Goal: Information Seeking & Learning: Learn about a topic

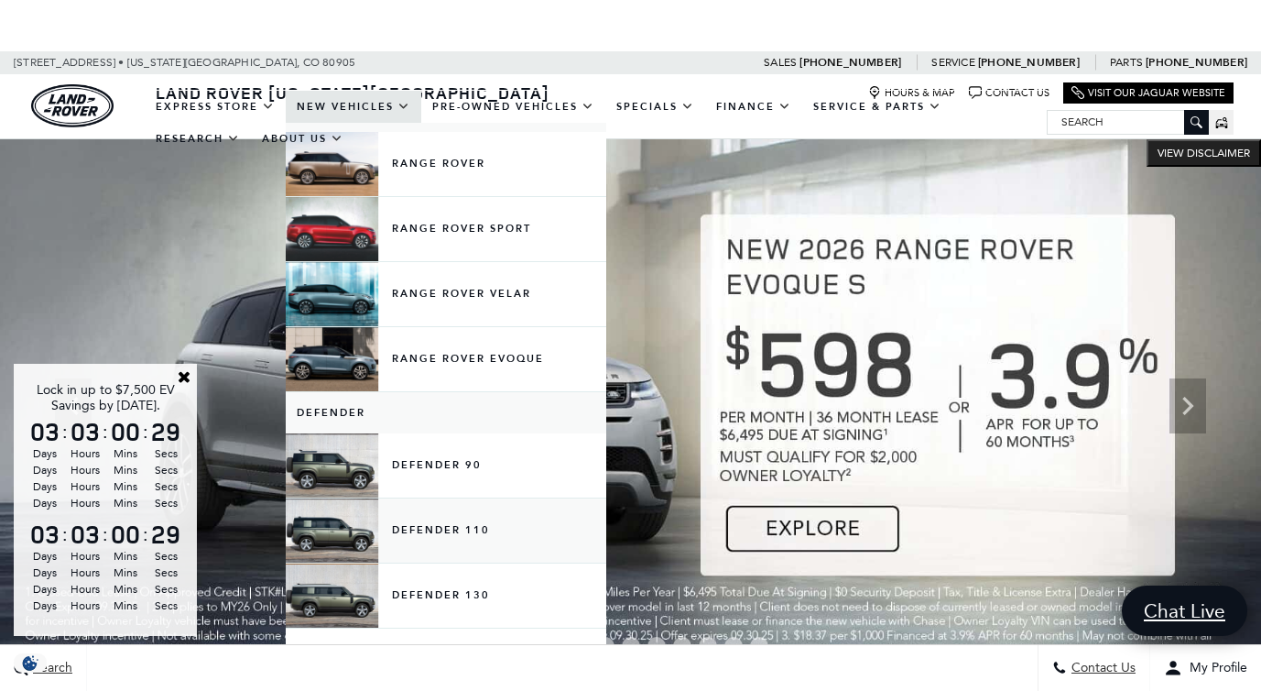
scroll to position [89, 0]
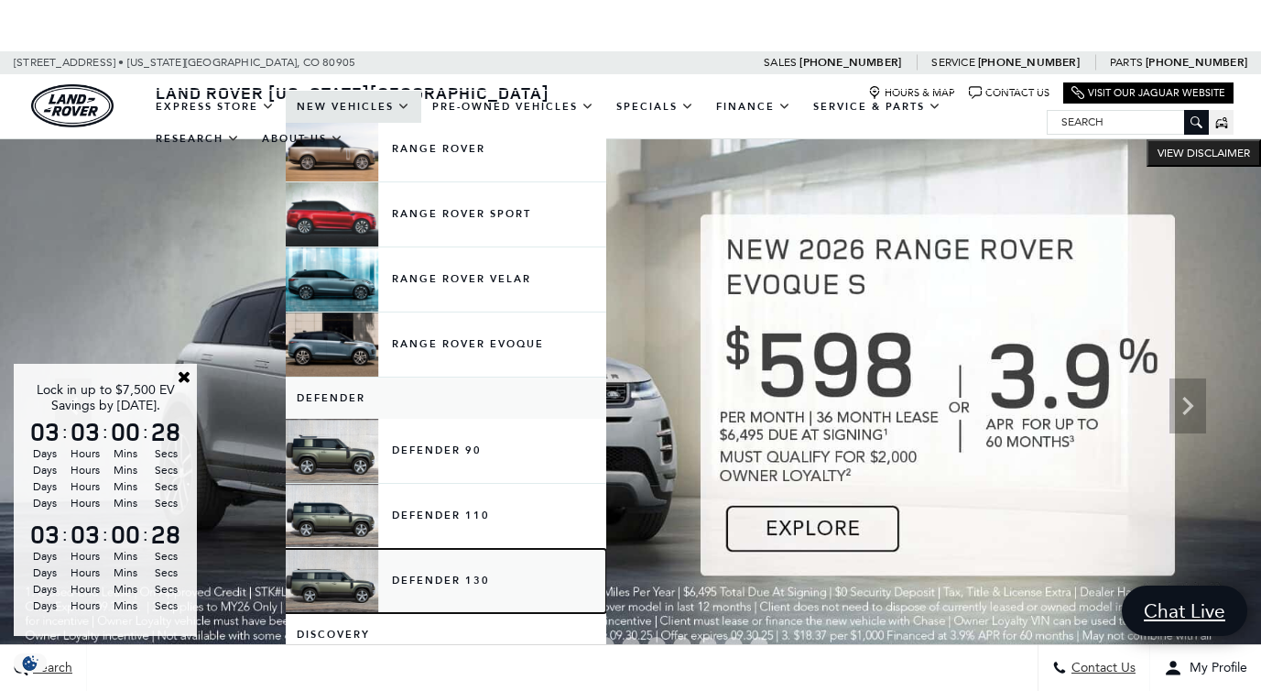
click at [454, 583] on link "Defender 130" at bounding box center [446, 581] width 321 height 64
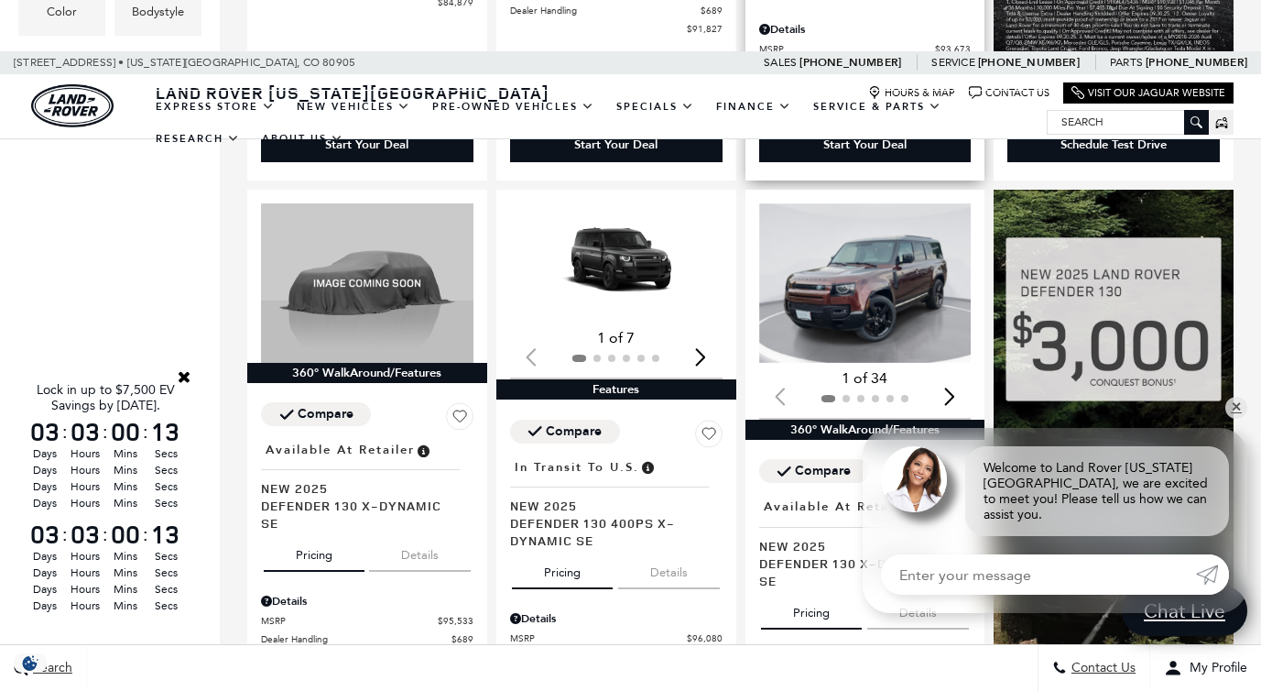
scroll to position [934, 0]
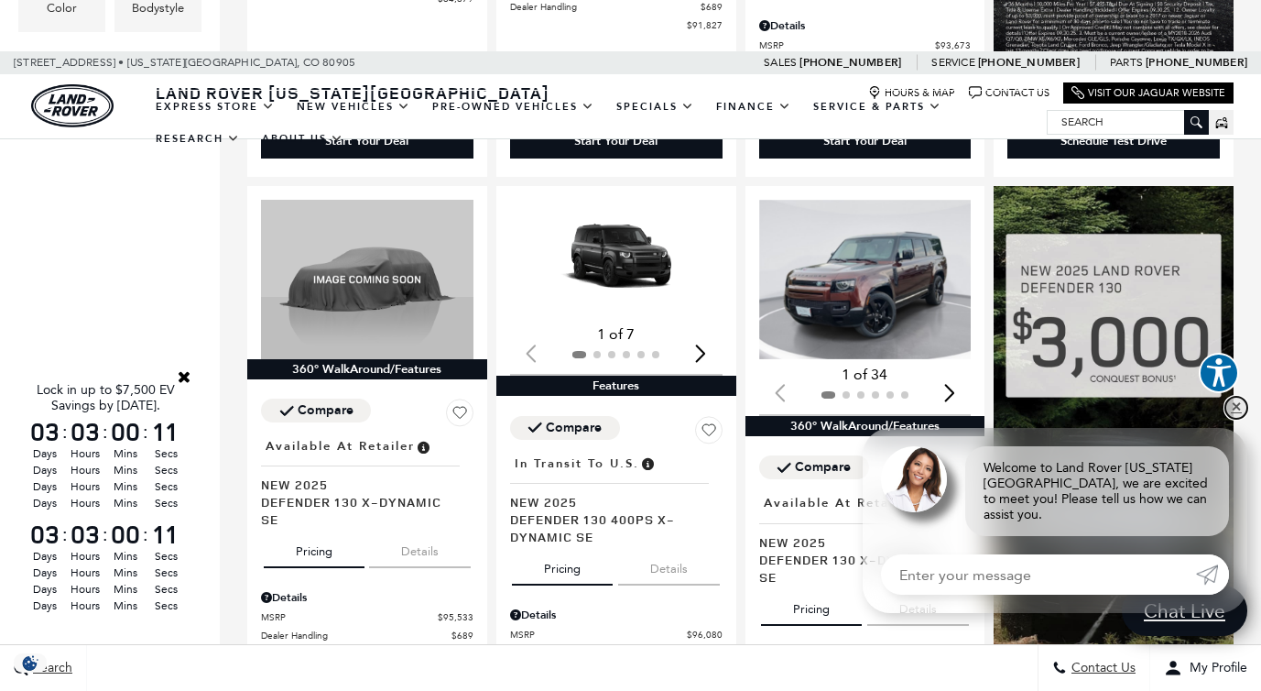
click at [1239, 419] on link "✕" at bounding box center [1237, 408] width 22 height 22
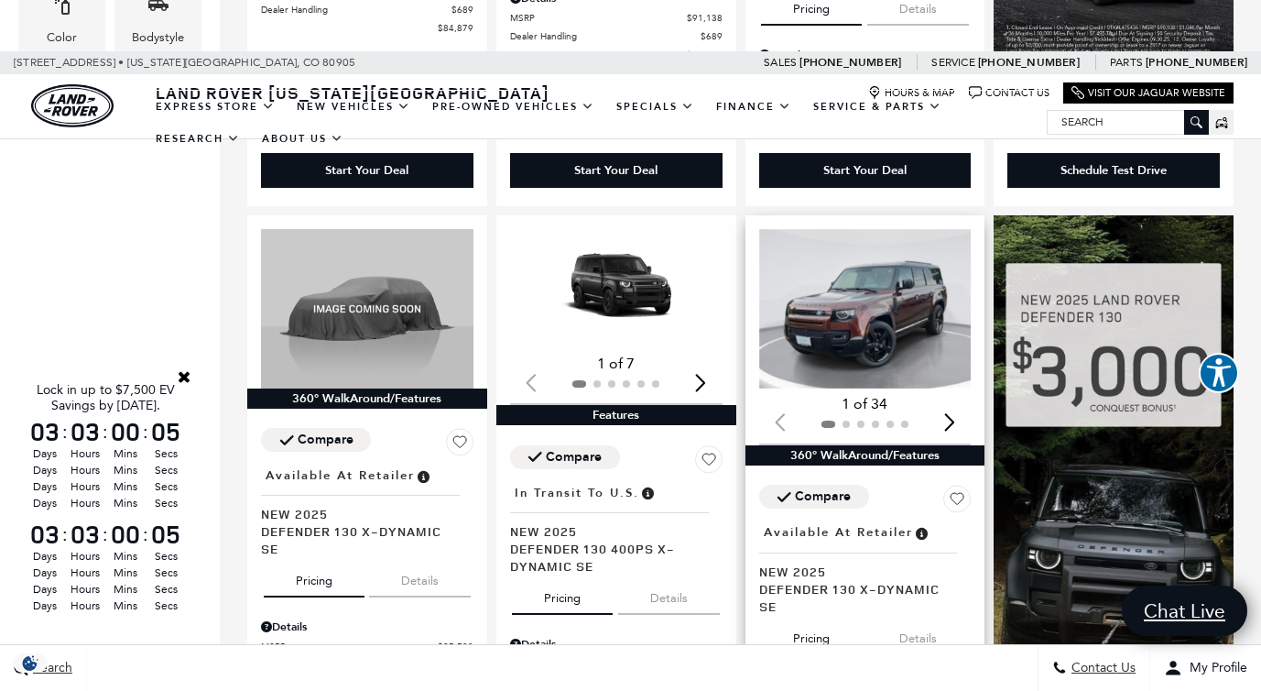
scroll to position [907, 0]
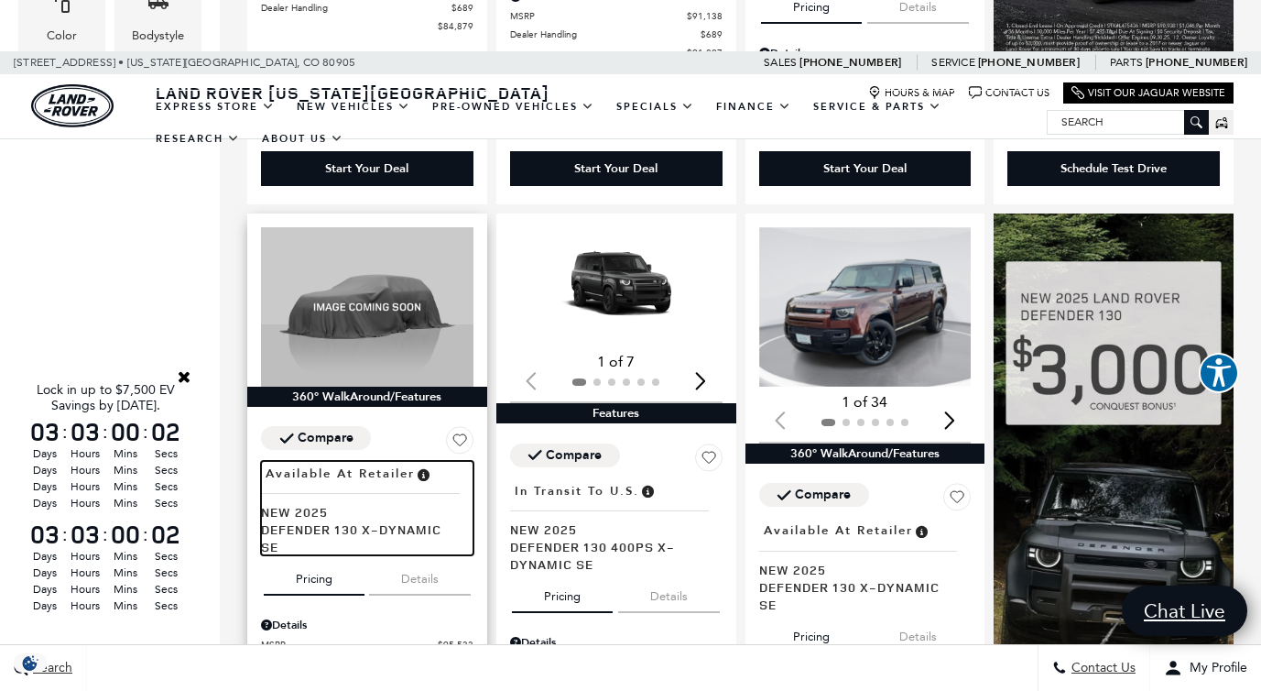
click at [348, 520] on span "Defender 130 X-Dynamic SE" at bounding box center [360, 537] width 199 height 35
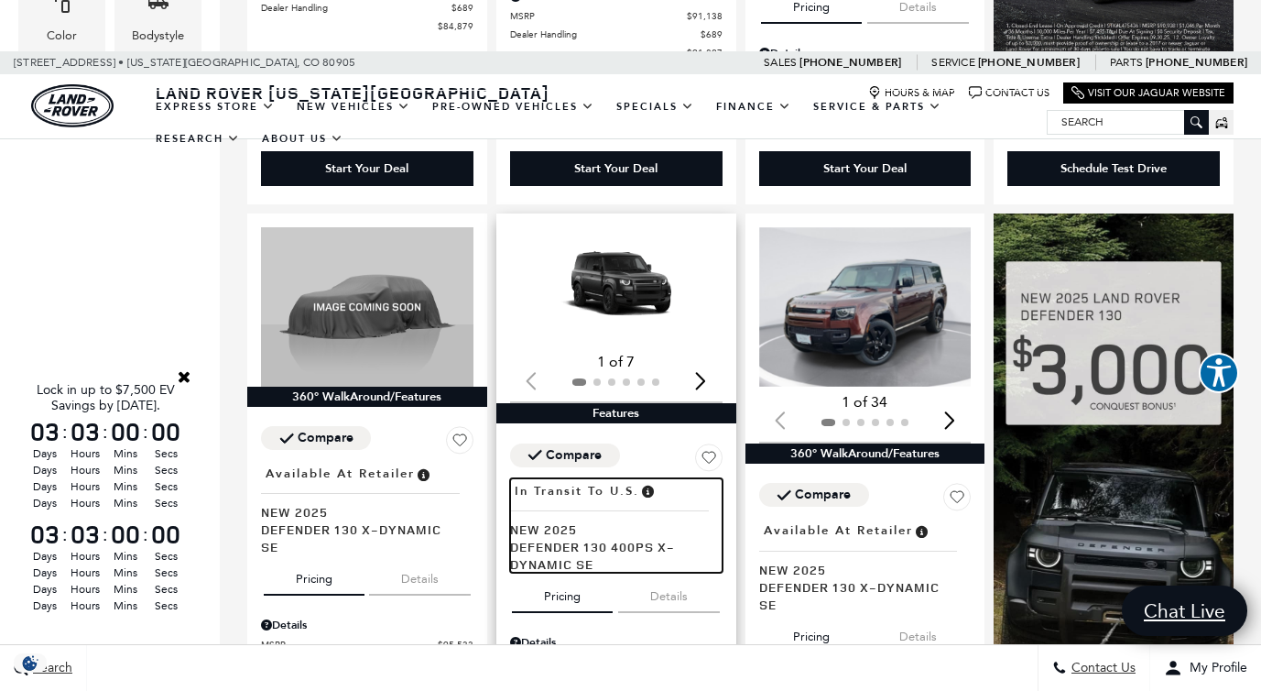
click at [552, 538] on span "Defender 130 400PS X-Dynamic SE" at bounding box center [609, 555] width 199 height 35
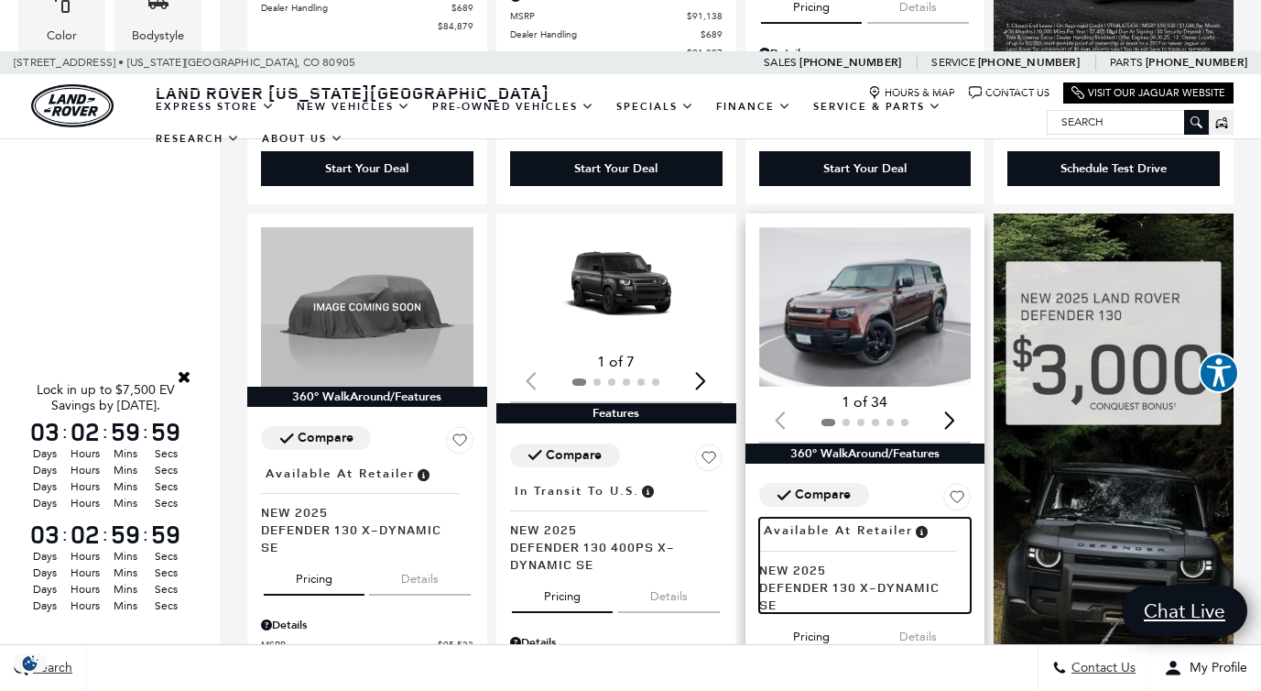
click at [802, 578] on span "Defender 130 X-Dynamic SE" at bounding box center [858, 595] width 199 height 35
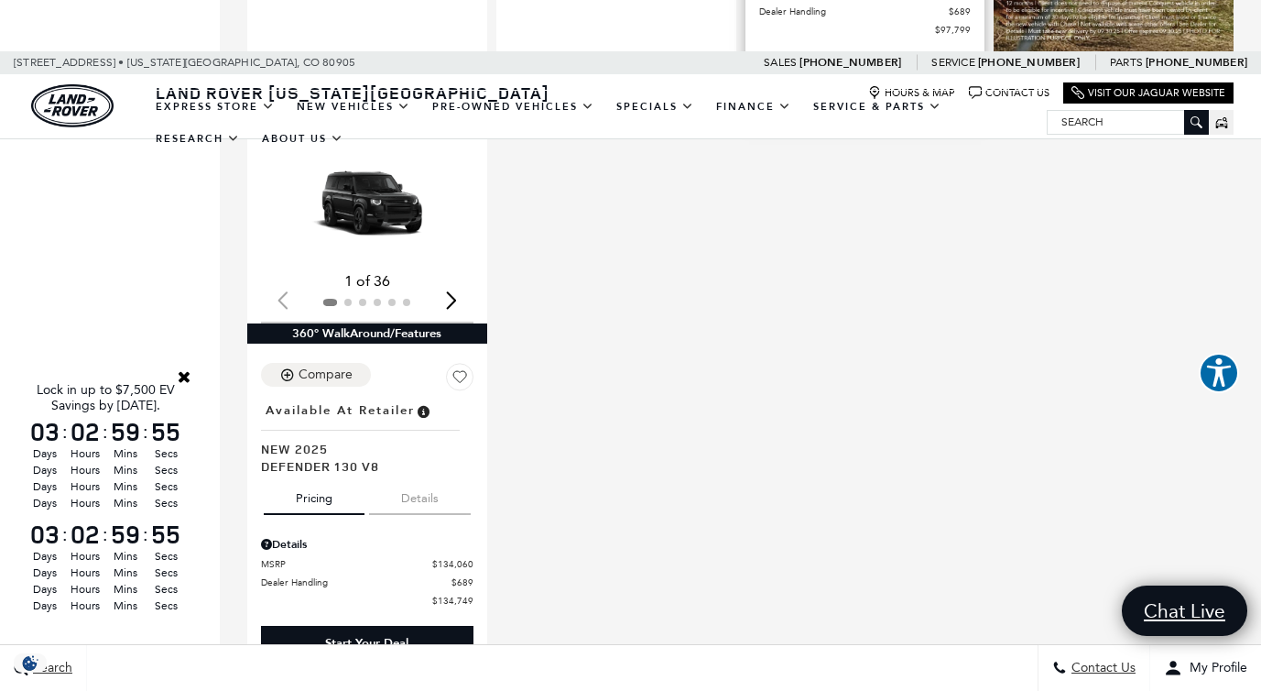
scroll to position [1618, 0]
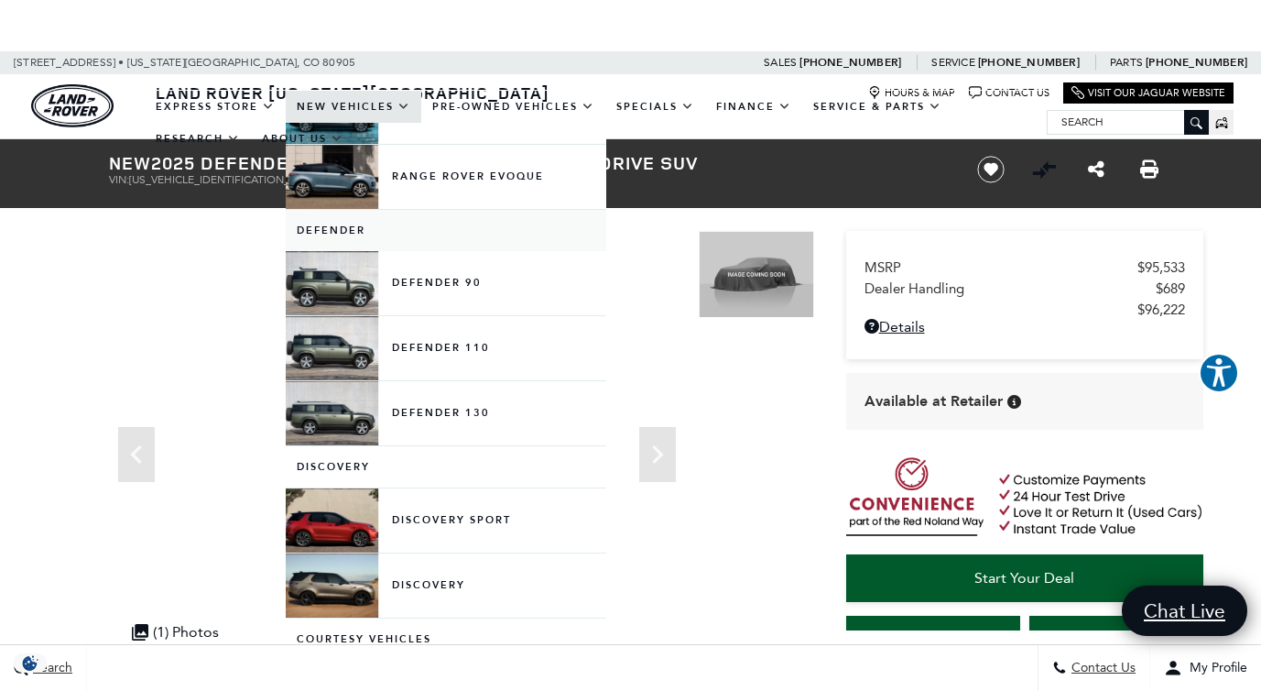
scroll to position [277, 0]
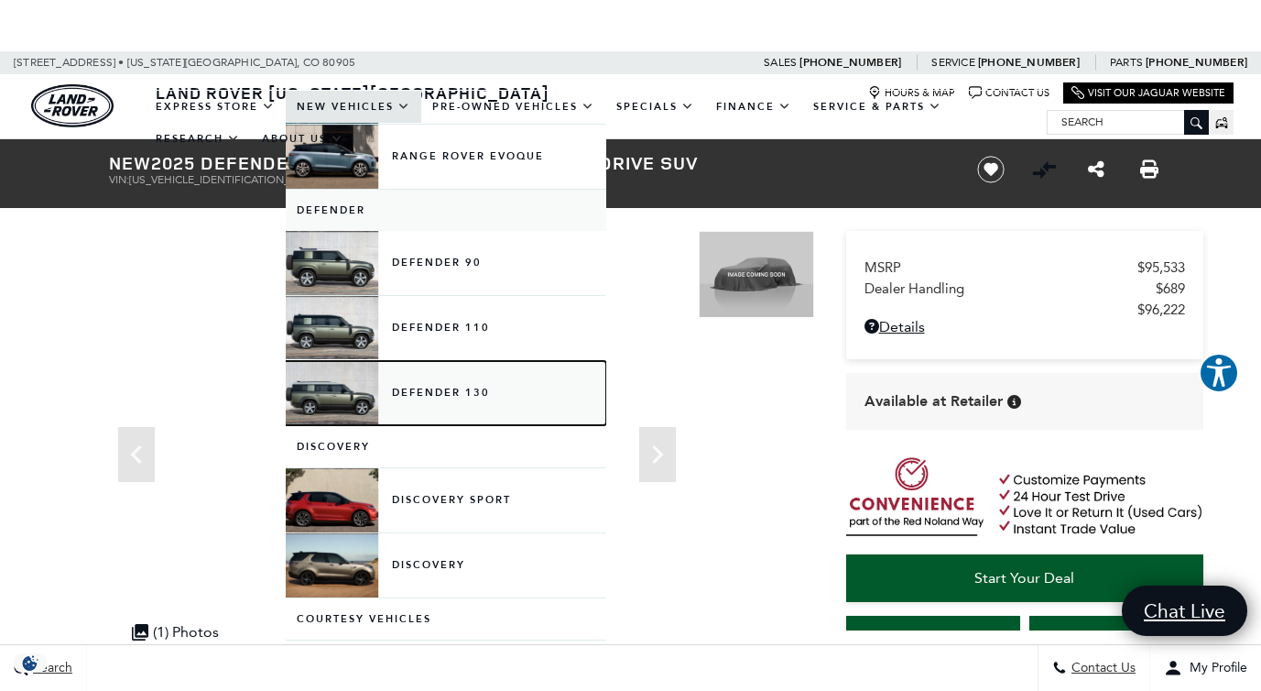
click at [442, 391] on link "Defender 130" at bounding box center [446, 393] width 321 height 64
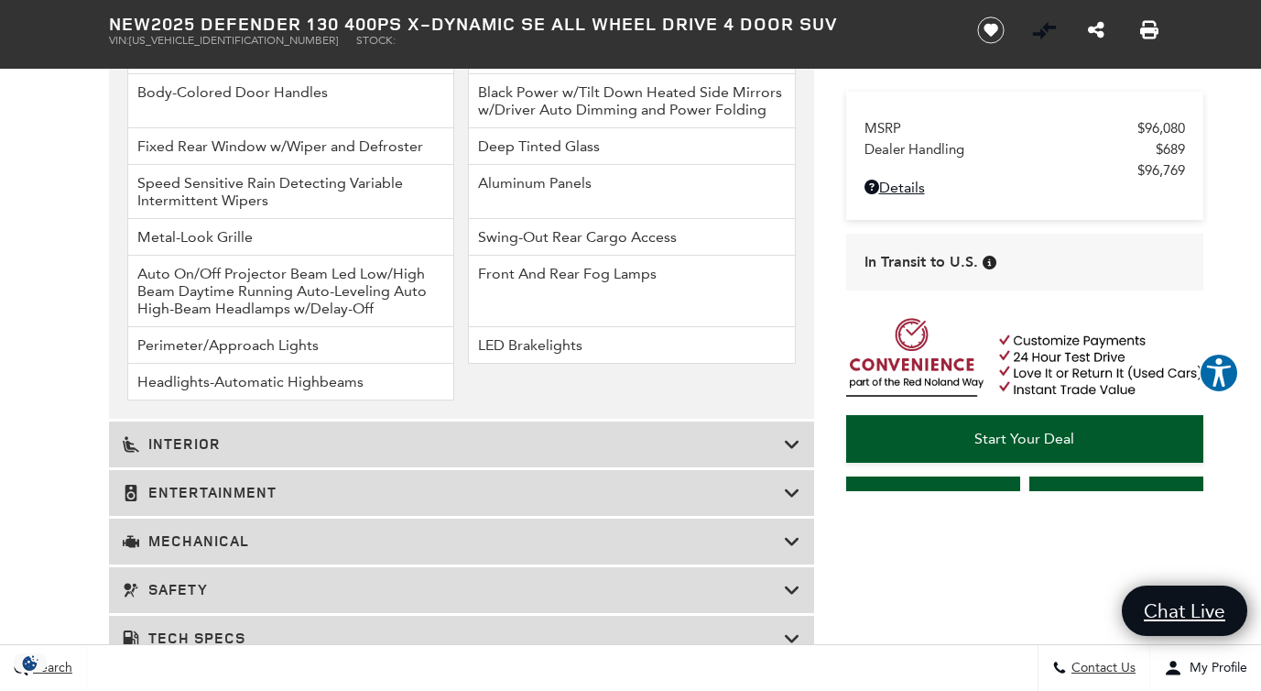
scroll to position [2786, 0]
click at [794, 433] on icon at bounding box center [792, 442] width 16 height 18
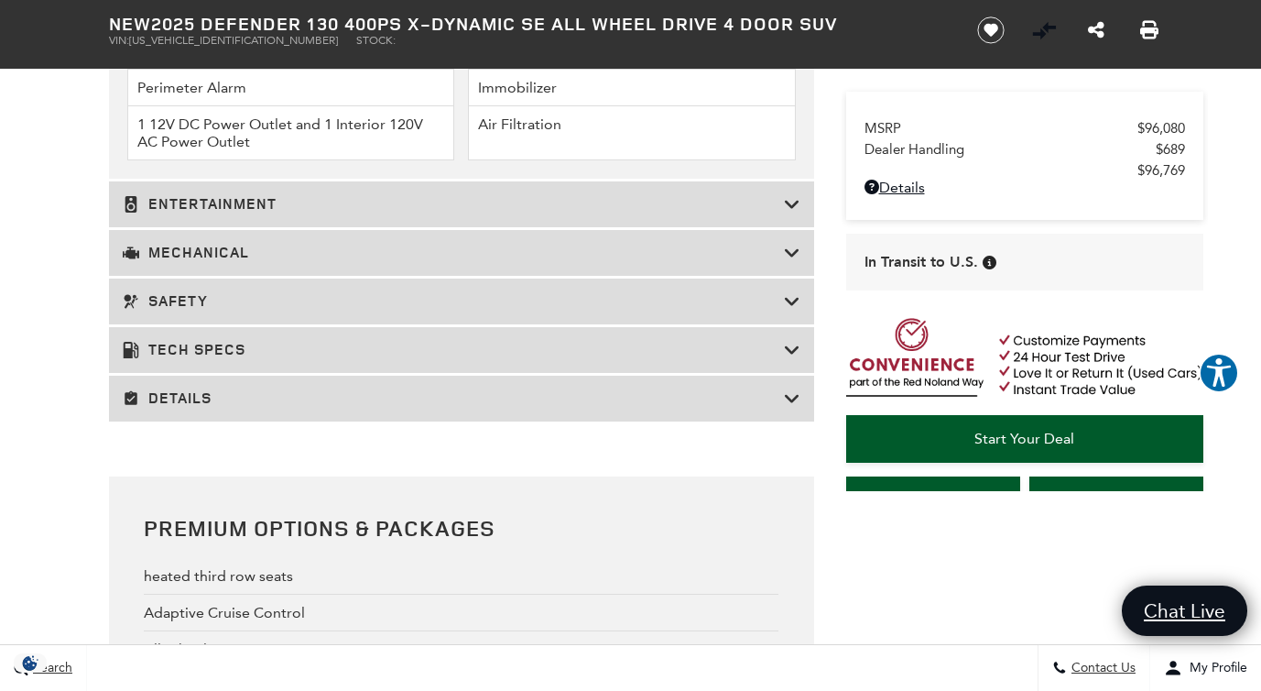
scroll to position [3615, 0]
click at [787, 197] on icon at bounding box center [792, 203] width 16 height 18
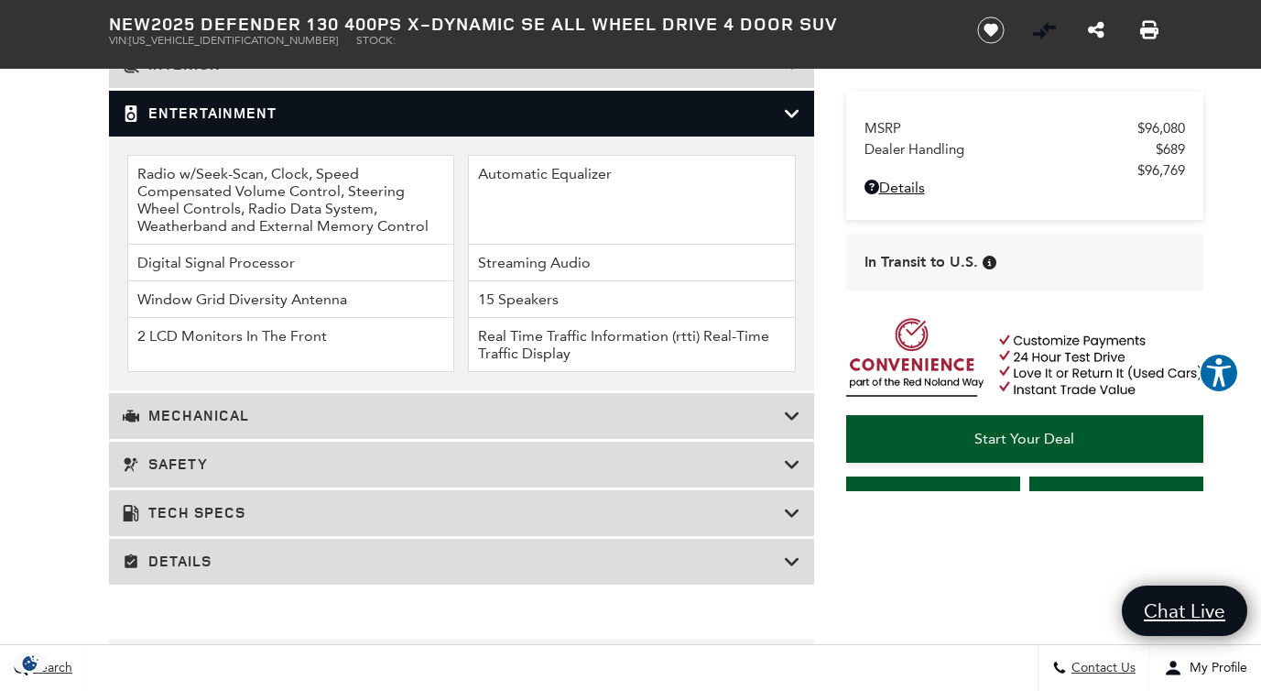
scroll to position [2639, 0]
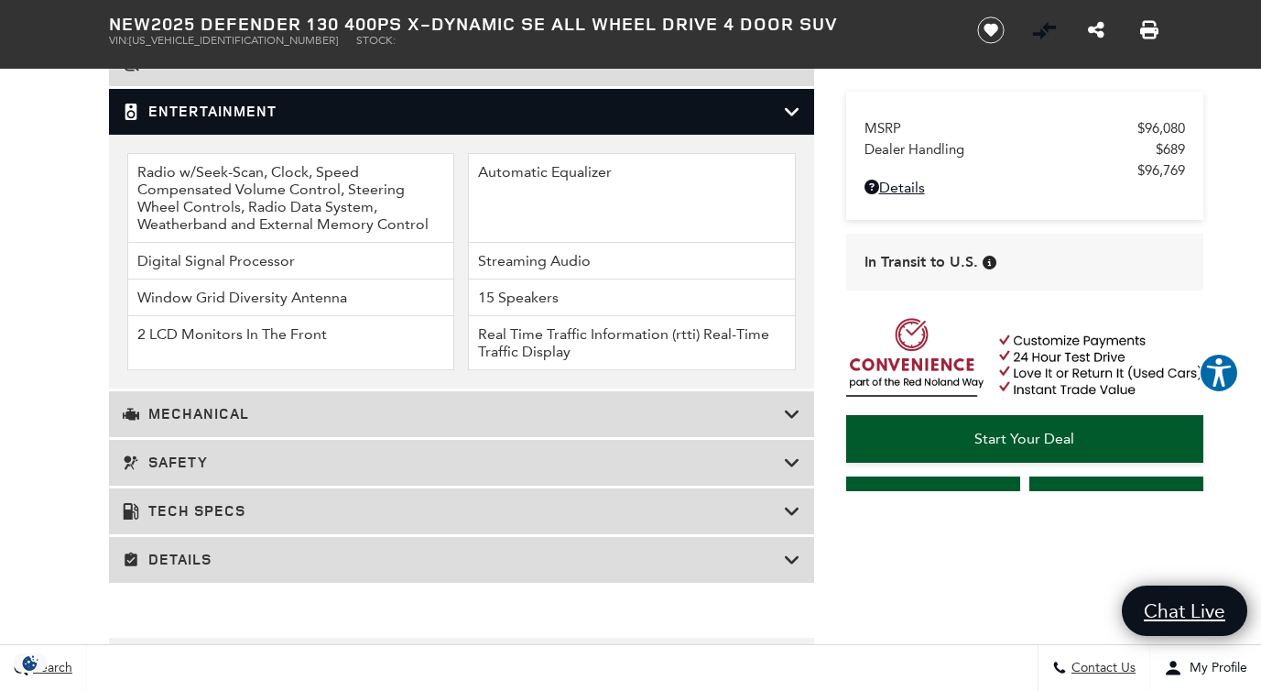
click at [562, 411] on h3 "Mechanical" at bounding box center [453, 414] width 661 height 18
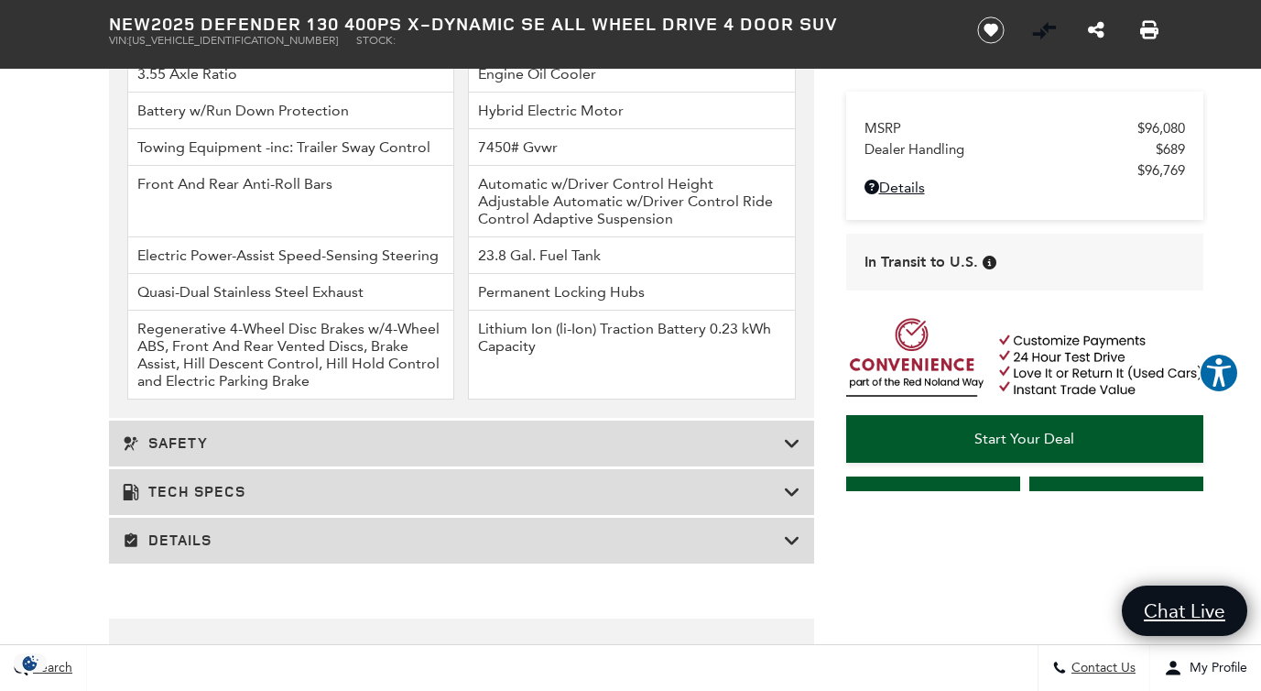
scroll to position [2862, 0]
click at [562, 437] on h3 "Safety" at bounding box center [453, 440] width 661 height 18
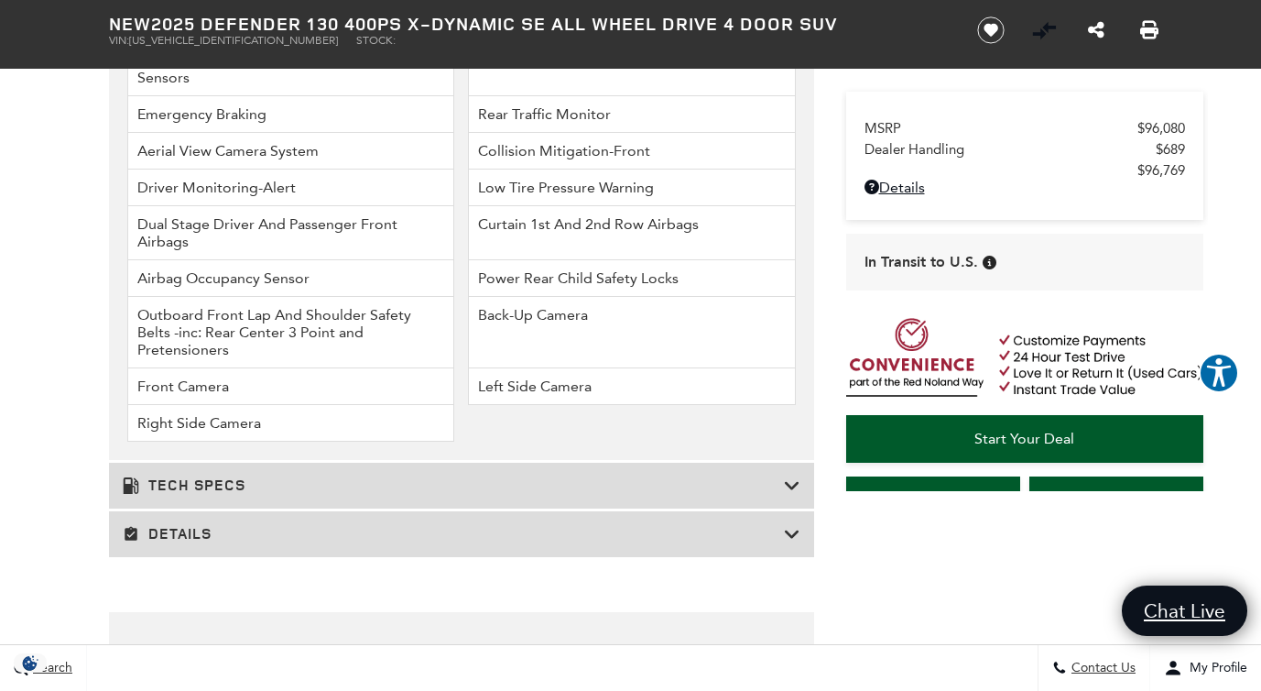
scroll to position [2904, 0]
click at [568, 474] on h3 "Tech Specs" at bounding box center [453, 483] width 661 height 18
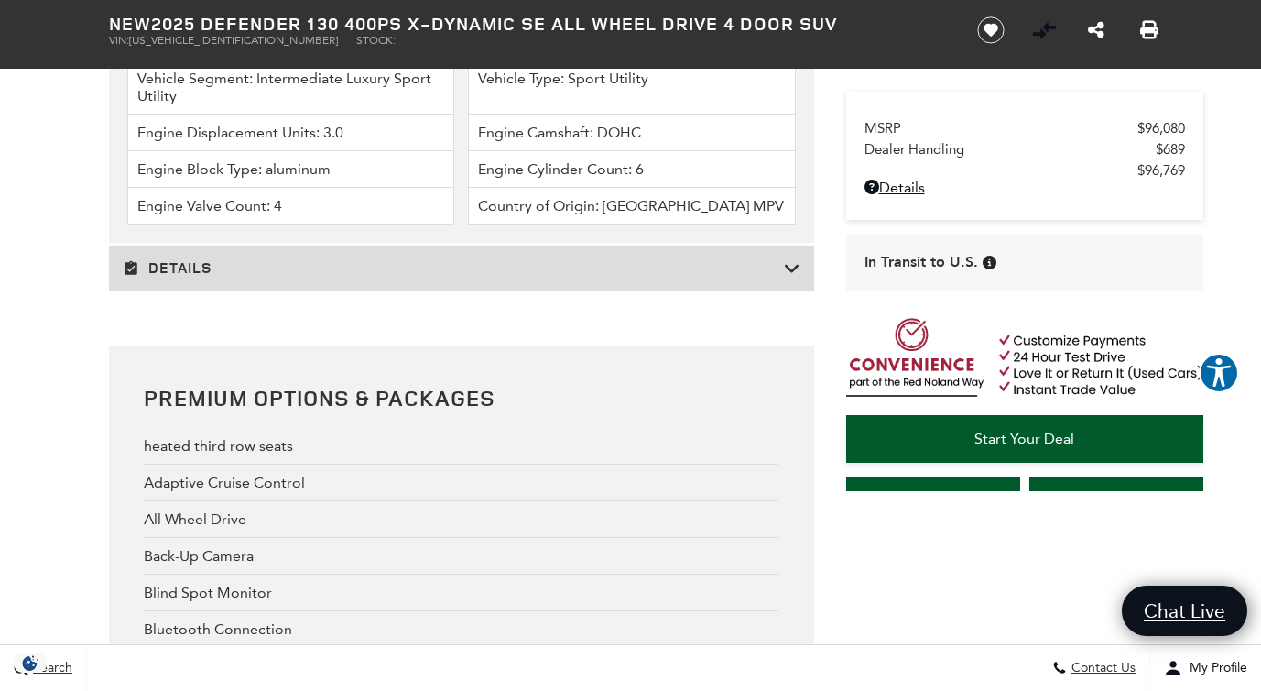
scroll to position [4660, 0]
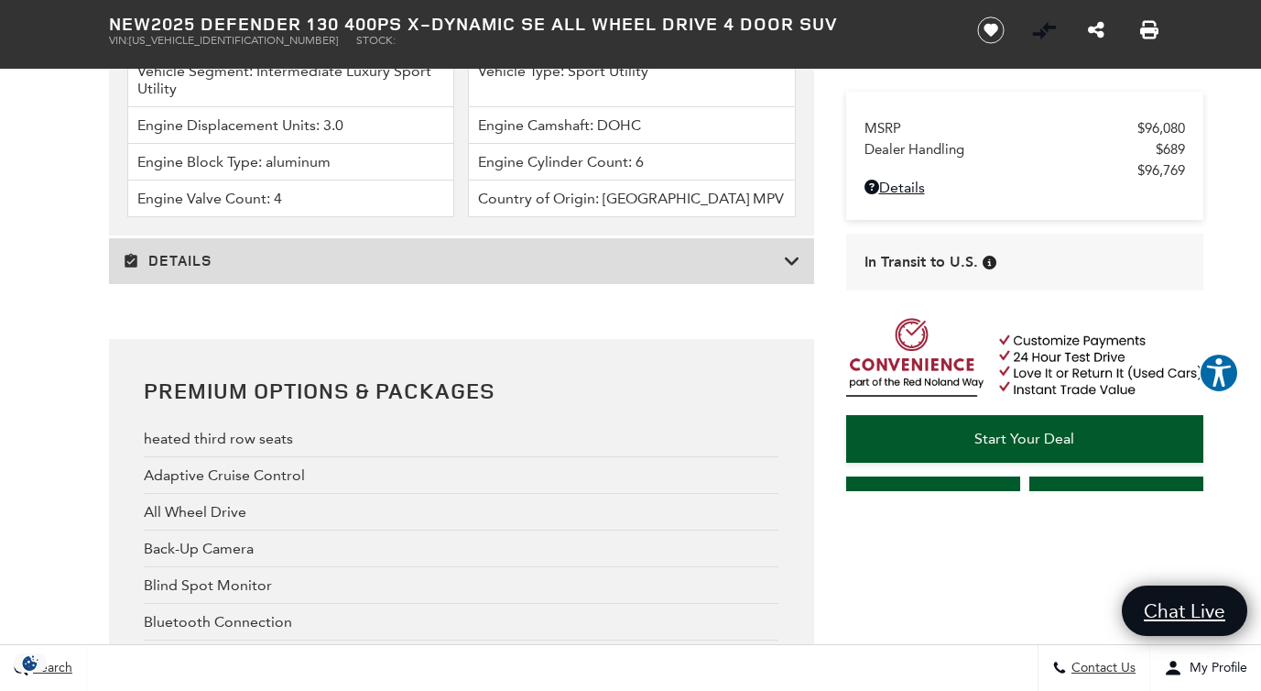
click at [627, 252] on h3 "Details" at bounding box center [453, 261] width 661 height 18
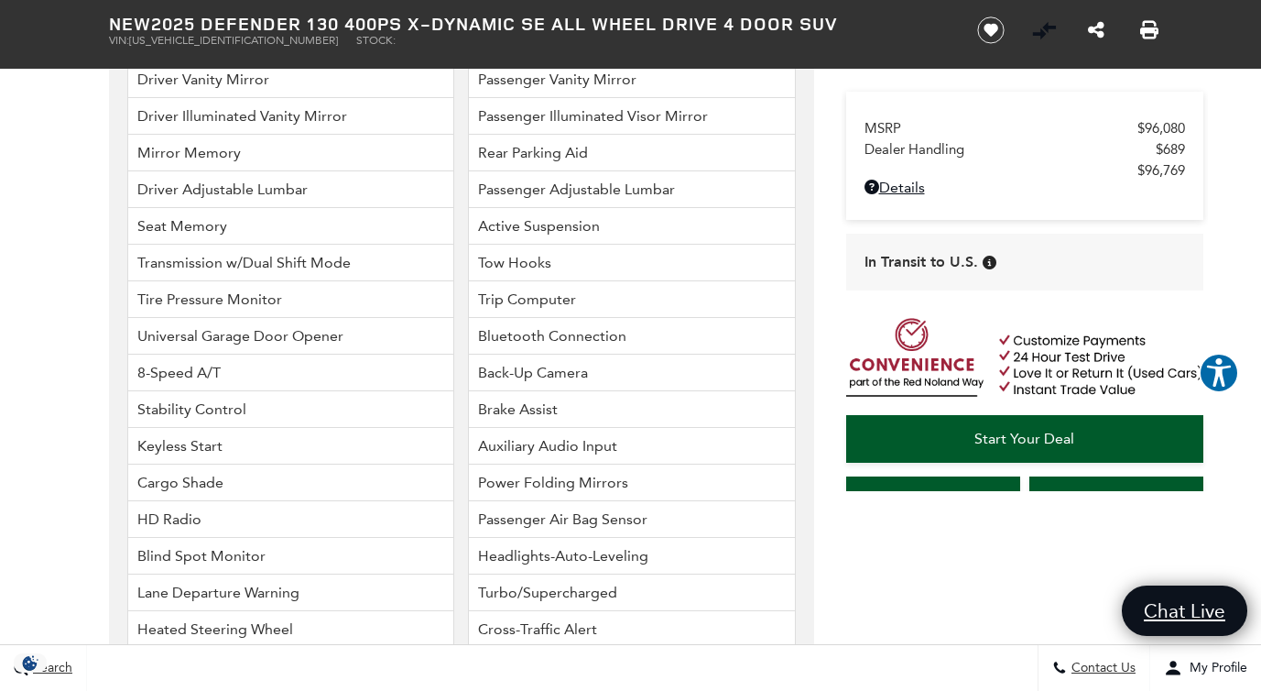
scroll to position [4329, 0]
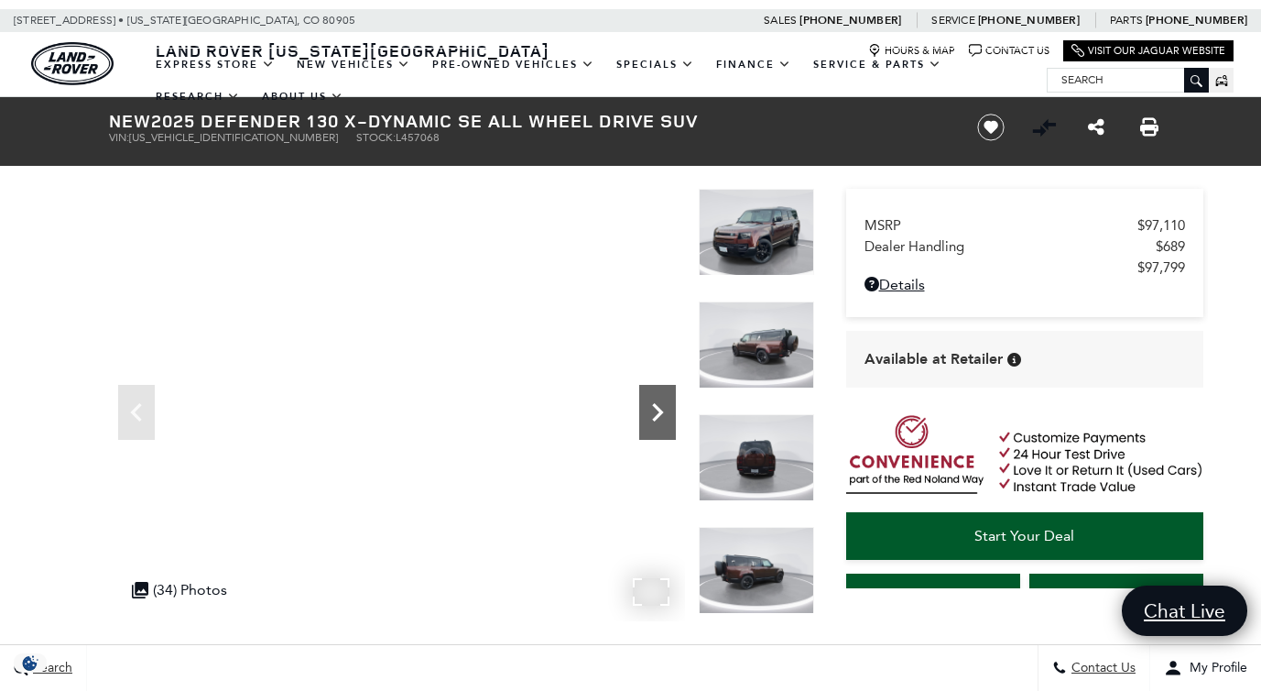
scroll to position [20, 0]
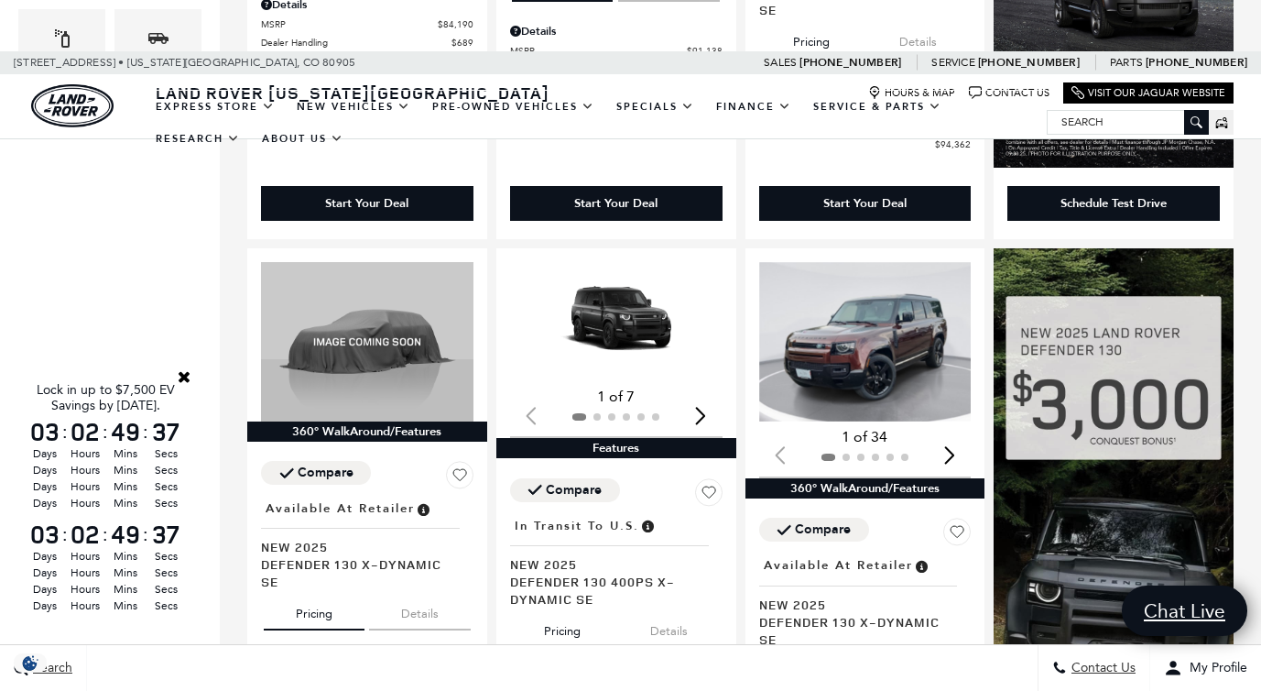
scroll to position [871, 0]
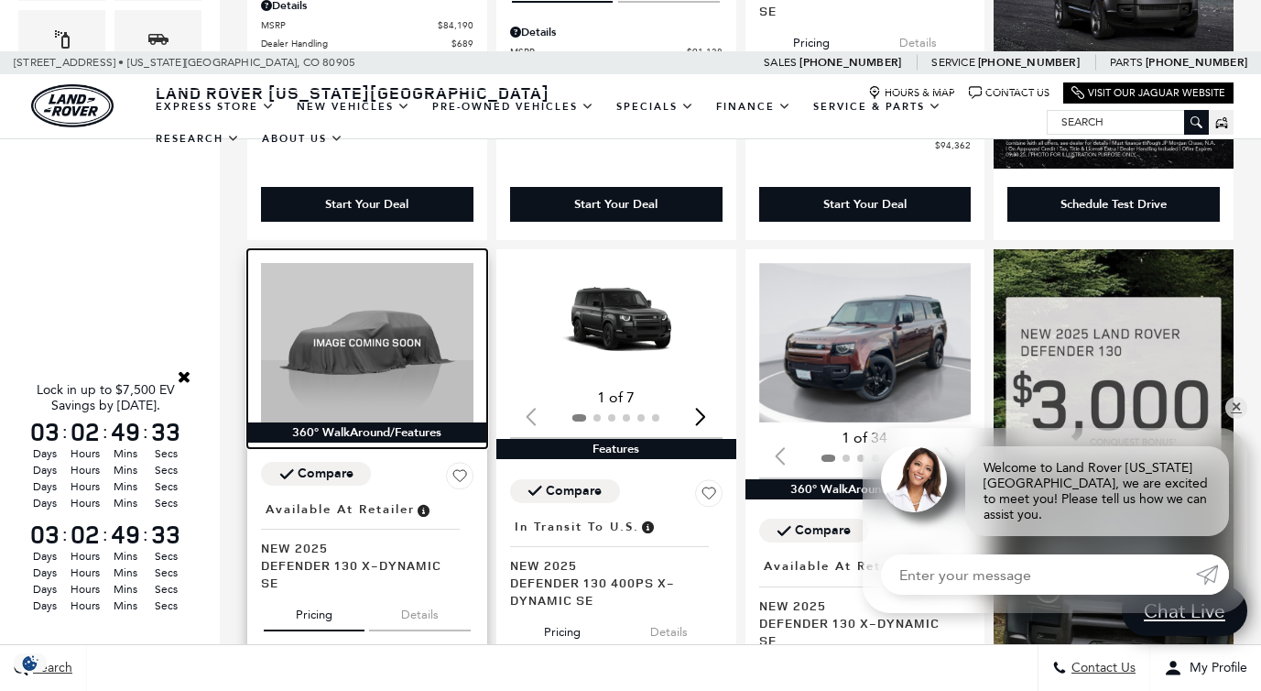
drag, startPoint x: 377, startPoint y: 274, endPoint x: 391, endPoint y: 288, distance: 19.4
click at [391, 288] on img at bounding box center [367, 342] width 213 height 159
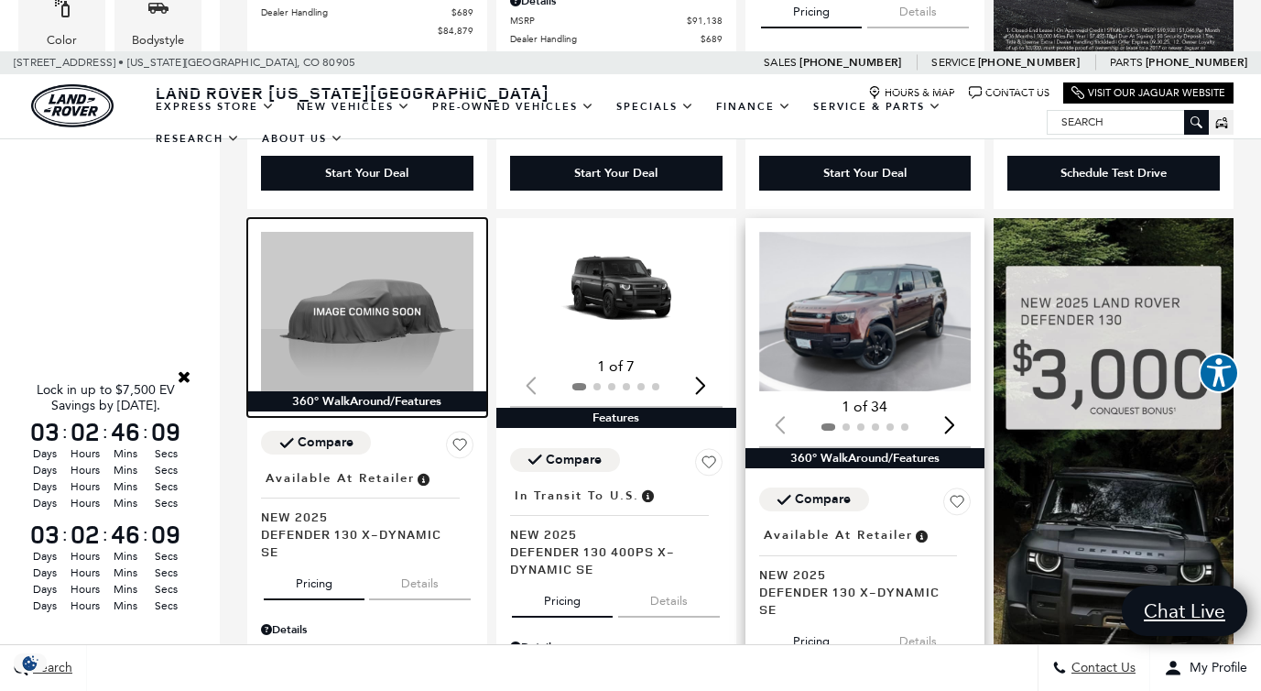
scroll to position [897, 0]
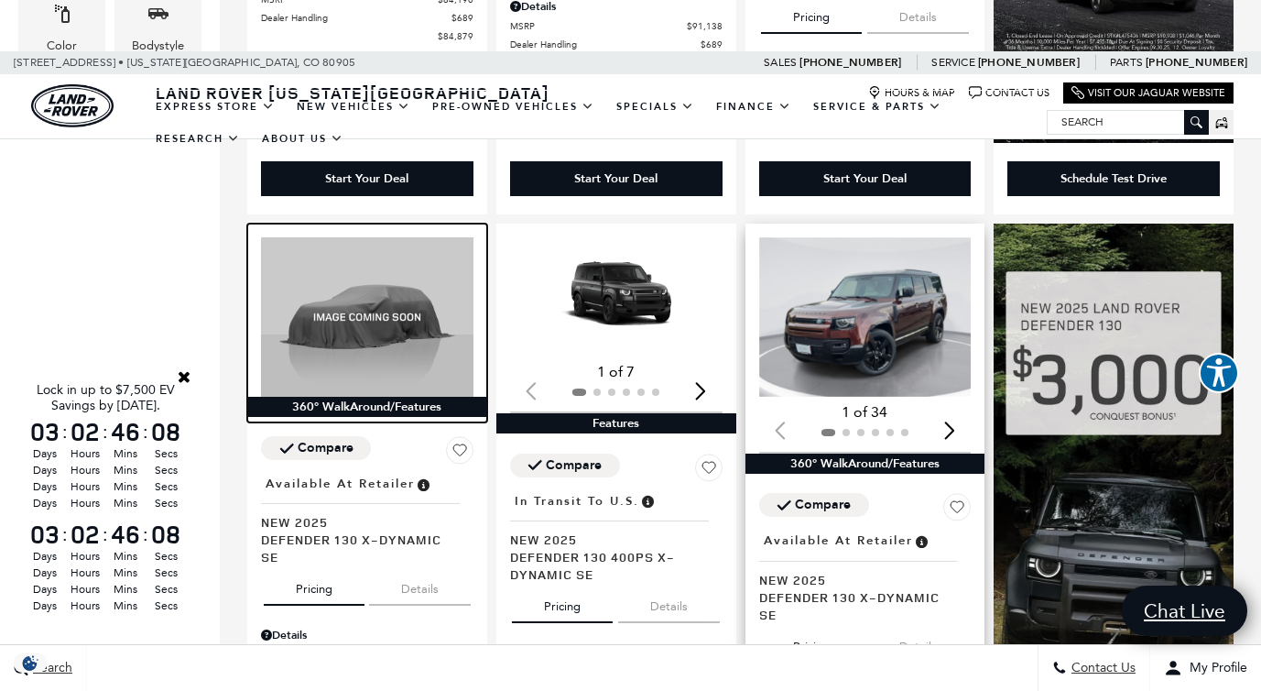
click at [884, 270] on img "1 / 2" at bounding box center [865, 316] width 213 height 159
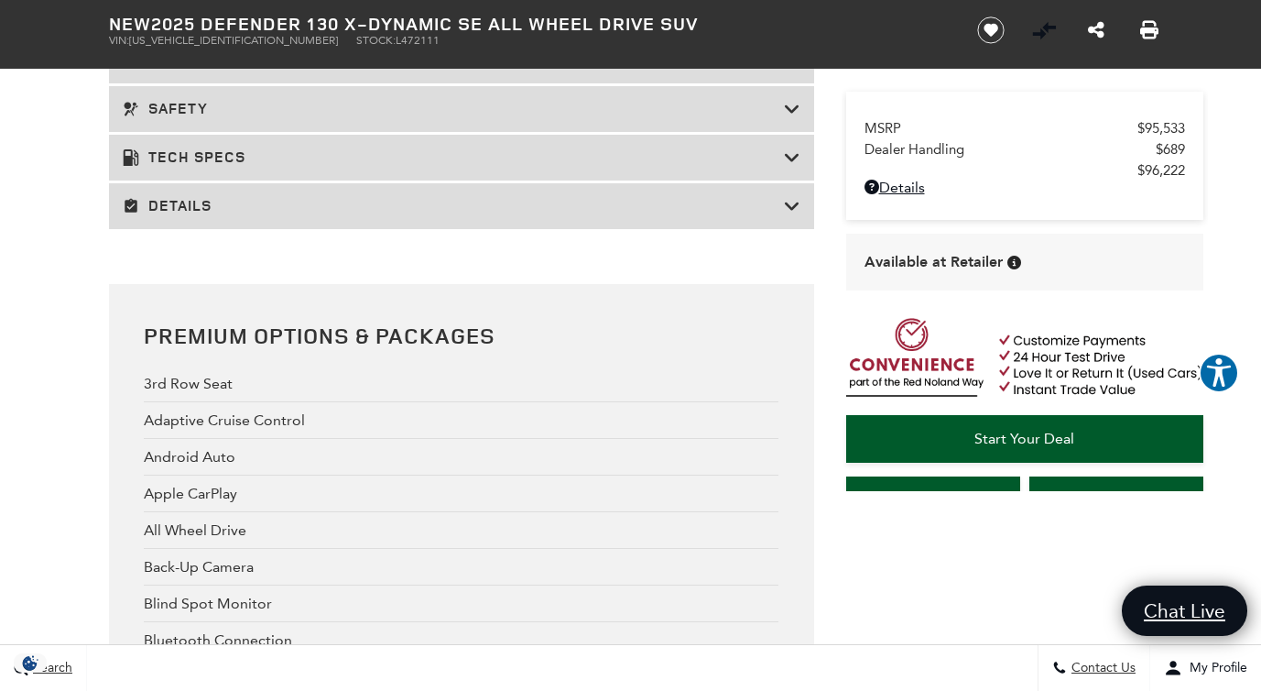
scroll to position [3521, 0]
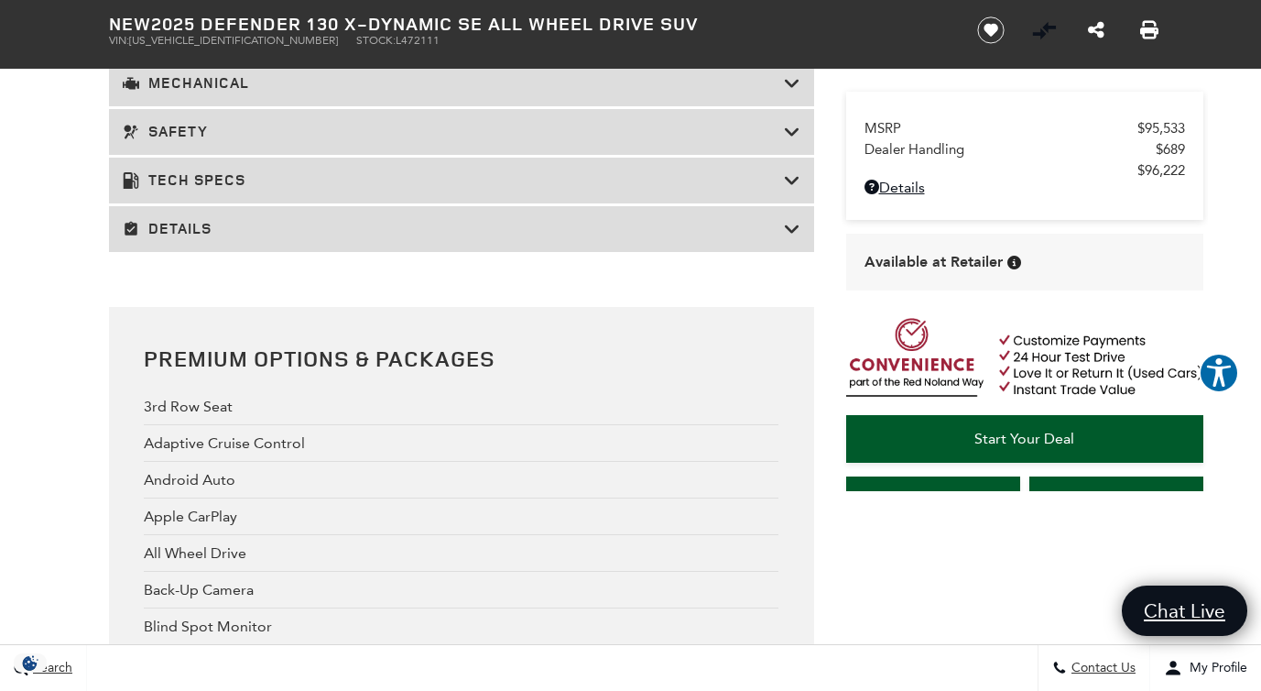
click at [488, 221] on h3 "Details" at bounding box center [453, 229] width 661 height 18
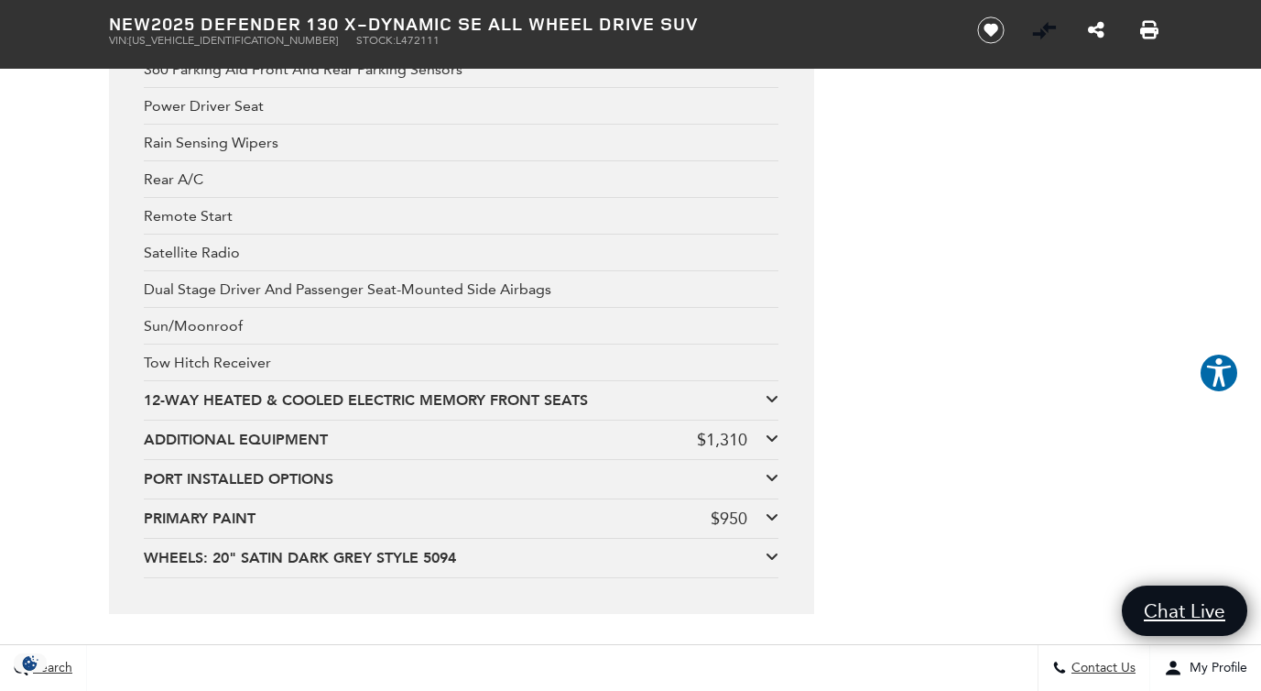
scroll to position [6122, 0]
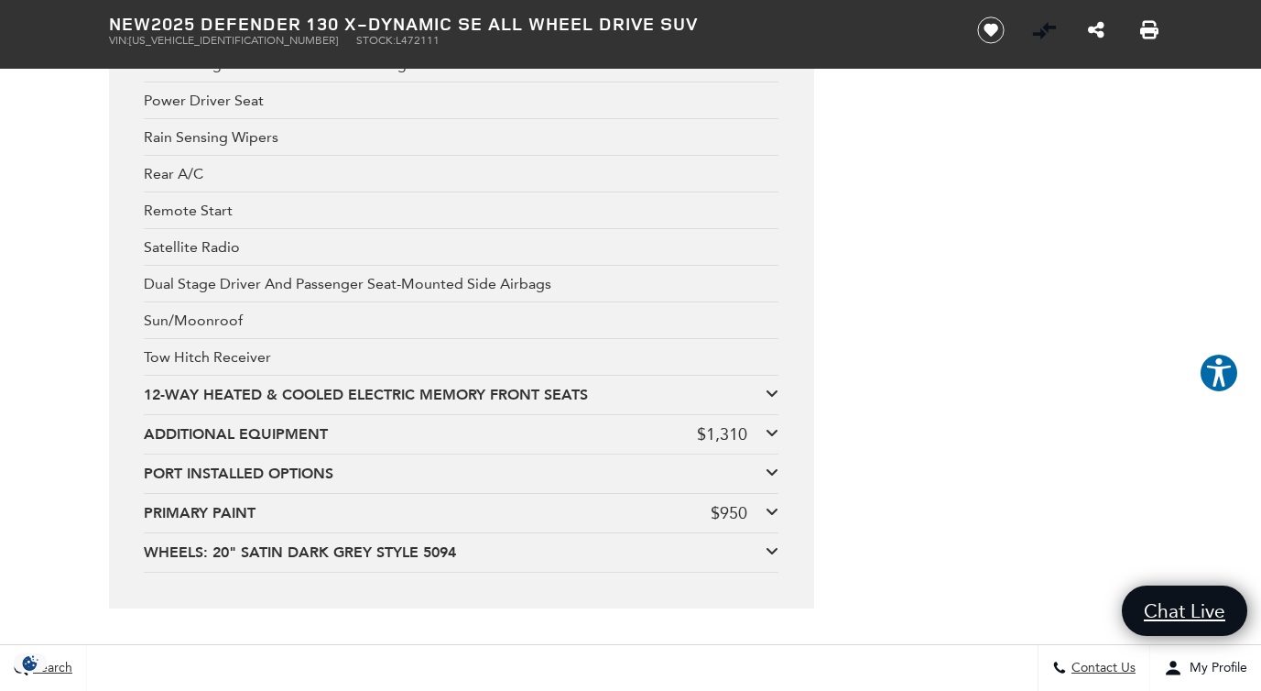
click at [740, 424] on div "$1,310" at bounding box center [722, 434] width 50 height 20
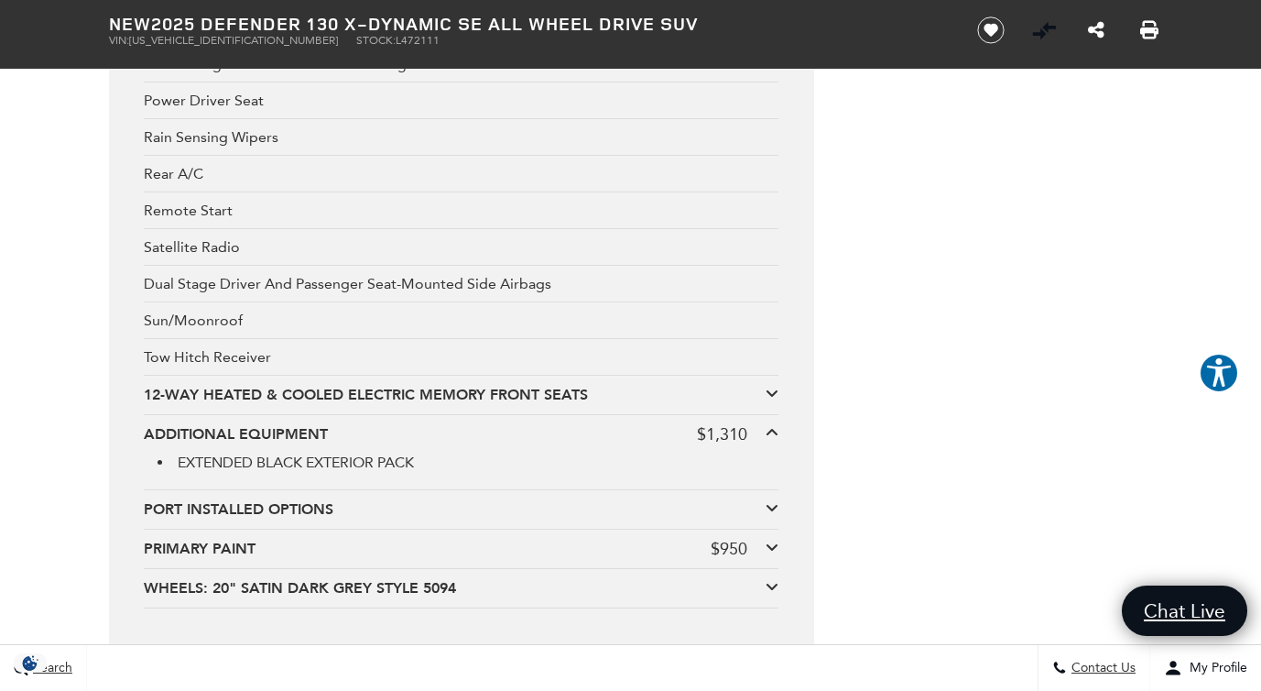
click at [740, 424] on div "$1,310" at bounding box center [722, 434] width 50 height 20
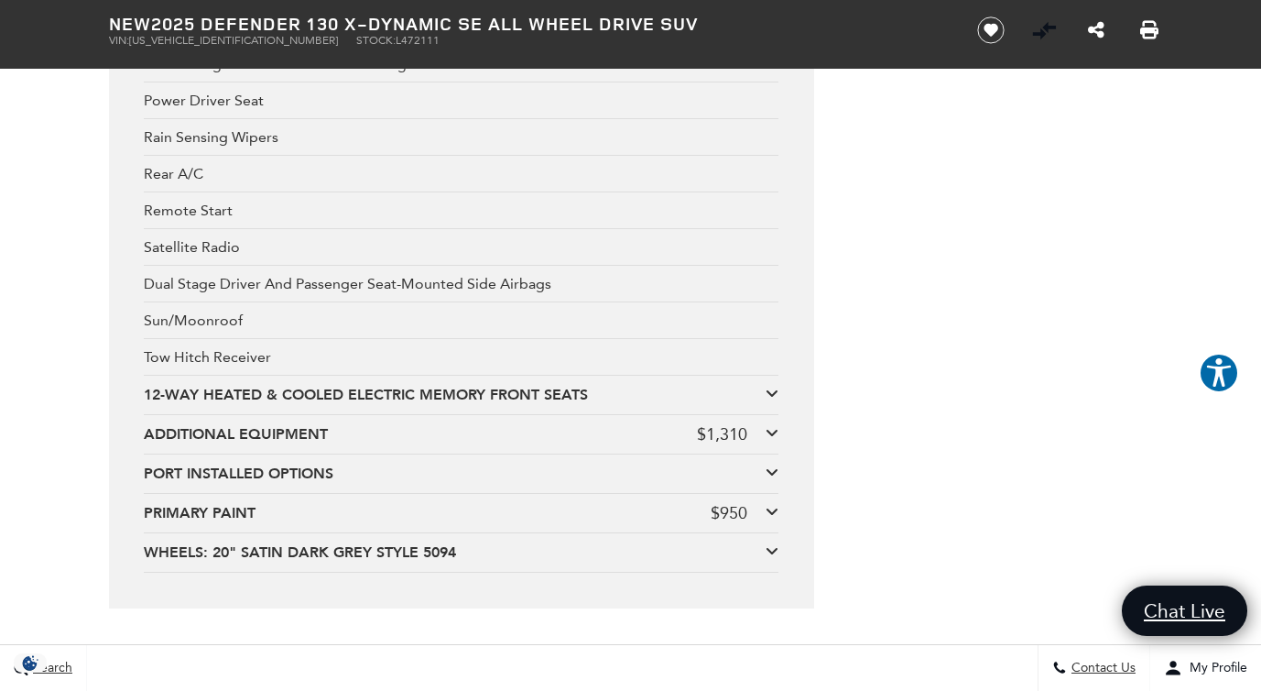
click at [749, 503] on div "PRIMARY PAINT $950" at bounding box center [461, 513] width 635 height 20
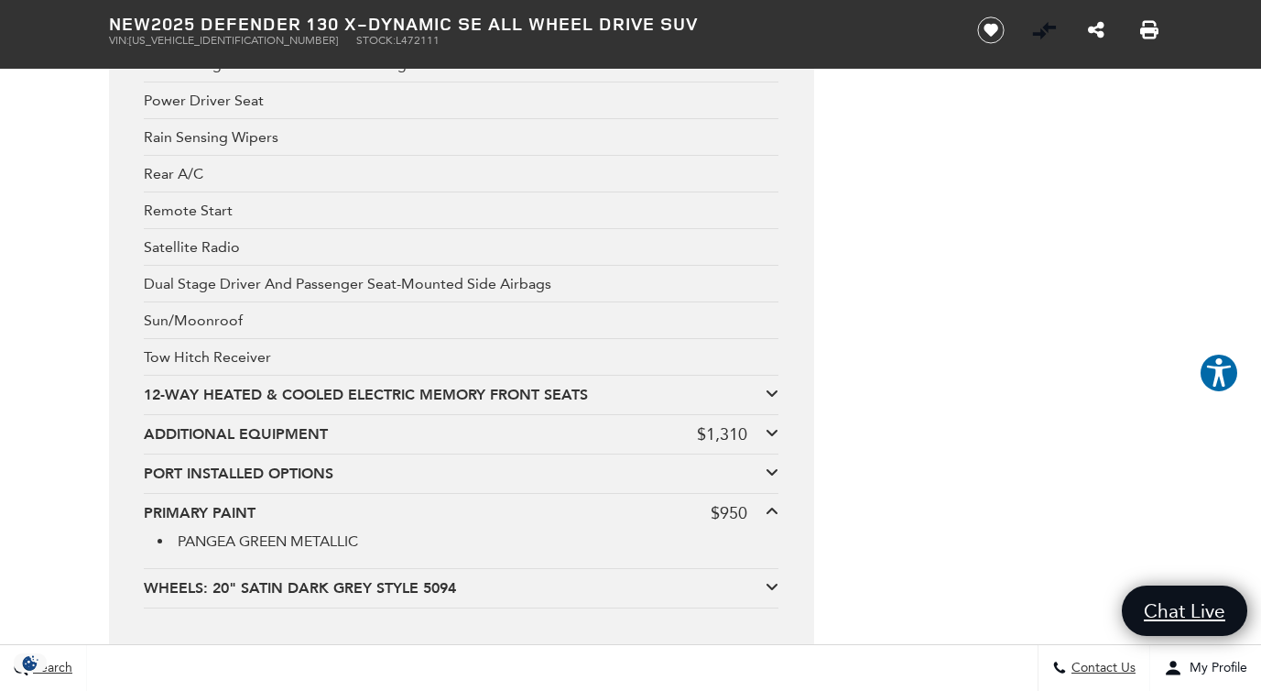
click at [749, 503] on div "PRIMARY PAINT $950" at bounding box center [461, 513] width 635 height 20
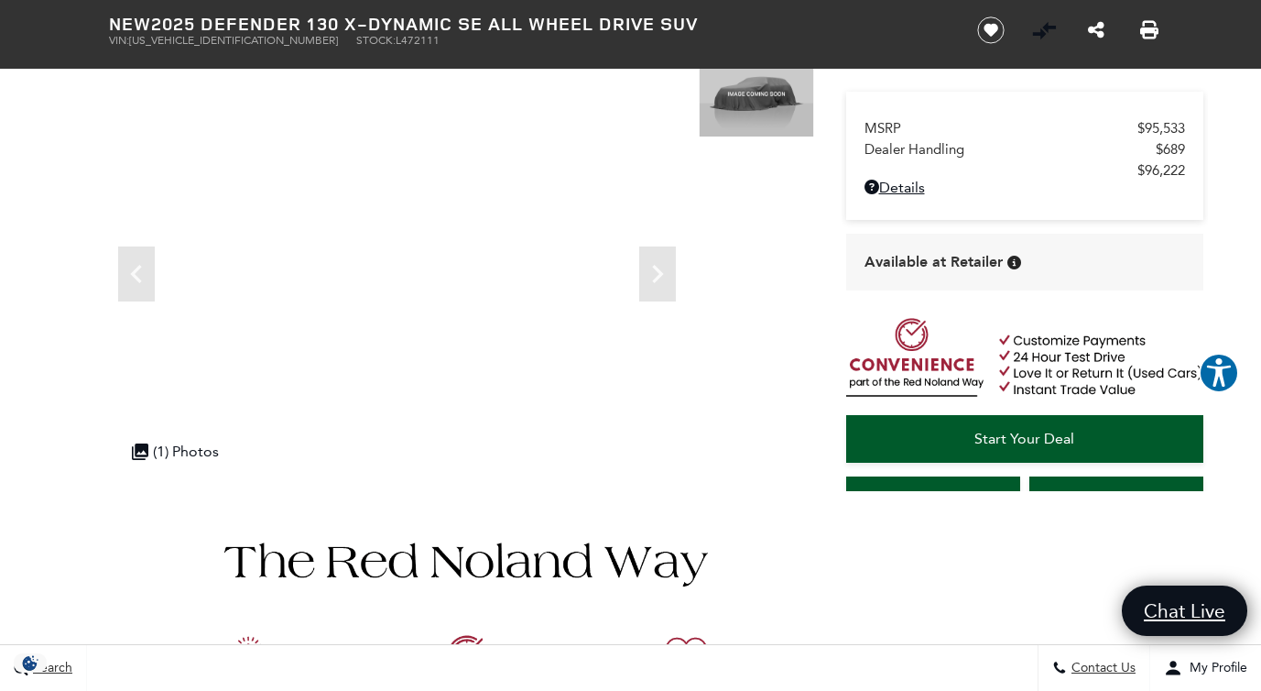
scroll to position [0, 0]
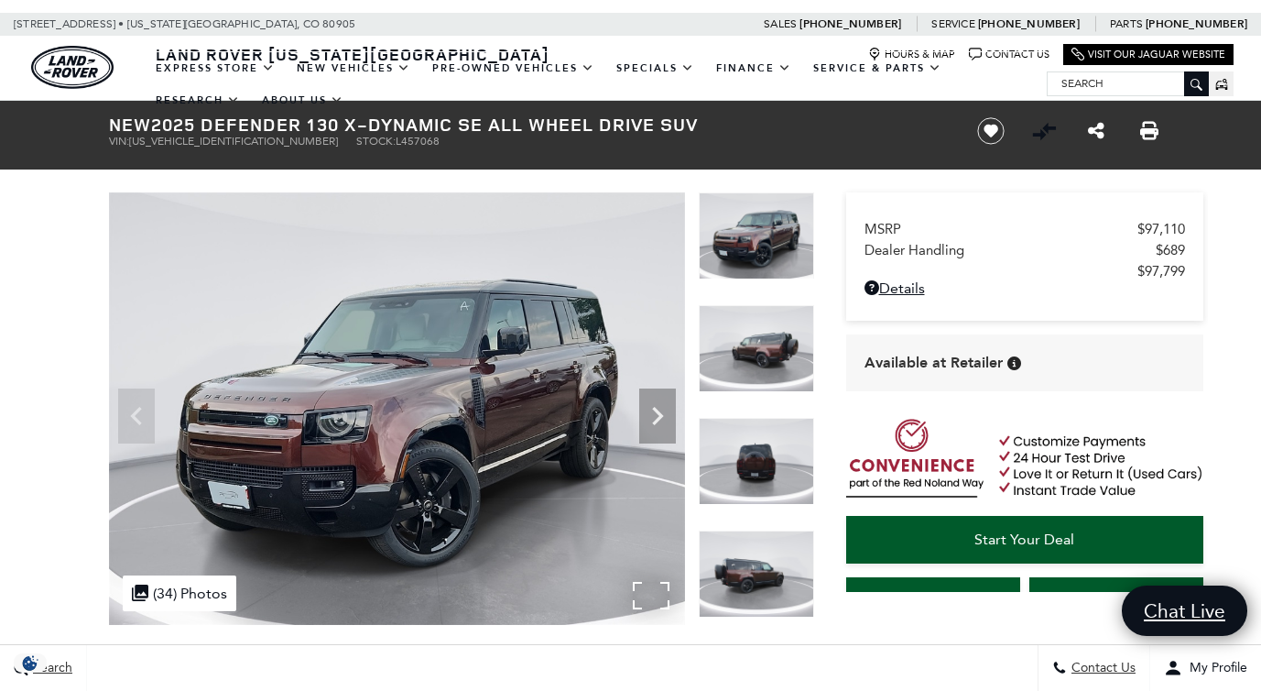
scroll to position [45, 0]
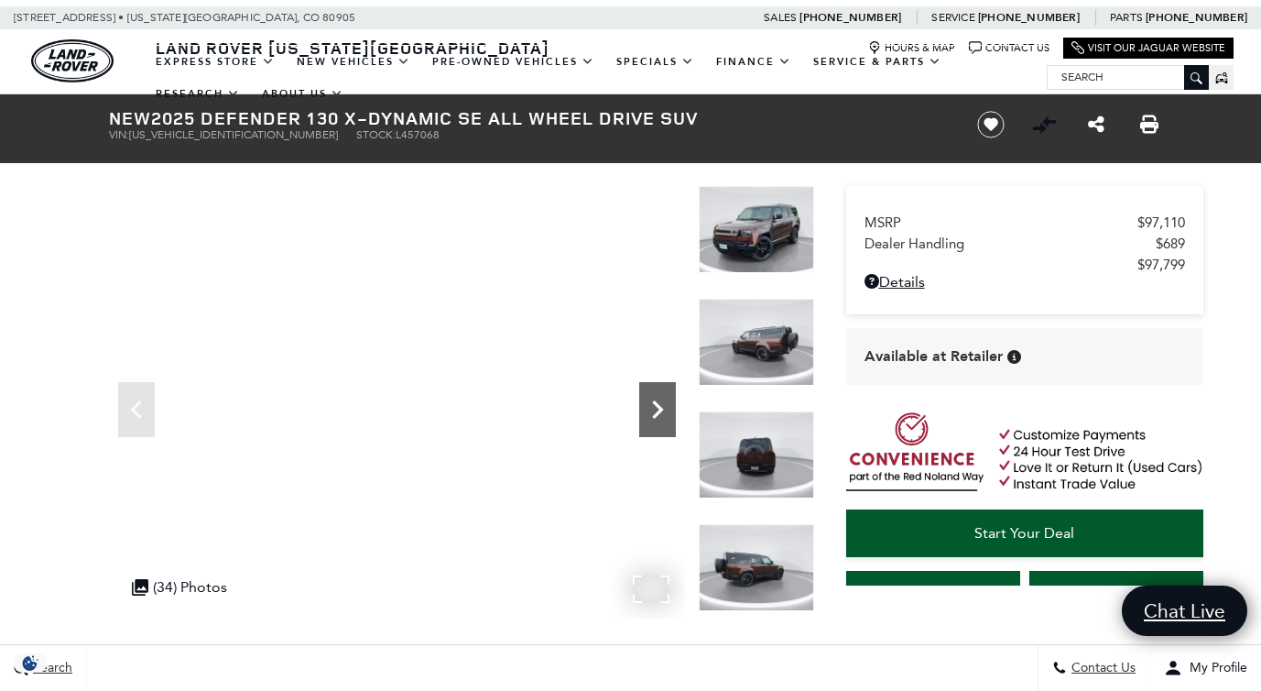
click at [654, 413] on icon "Next" at bounding box center [657, 409] width 37 height 37
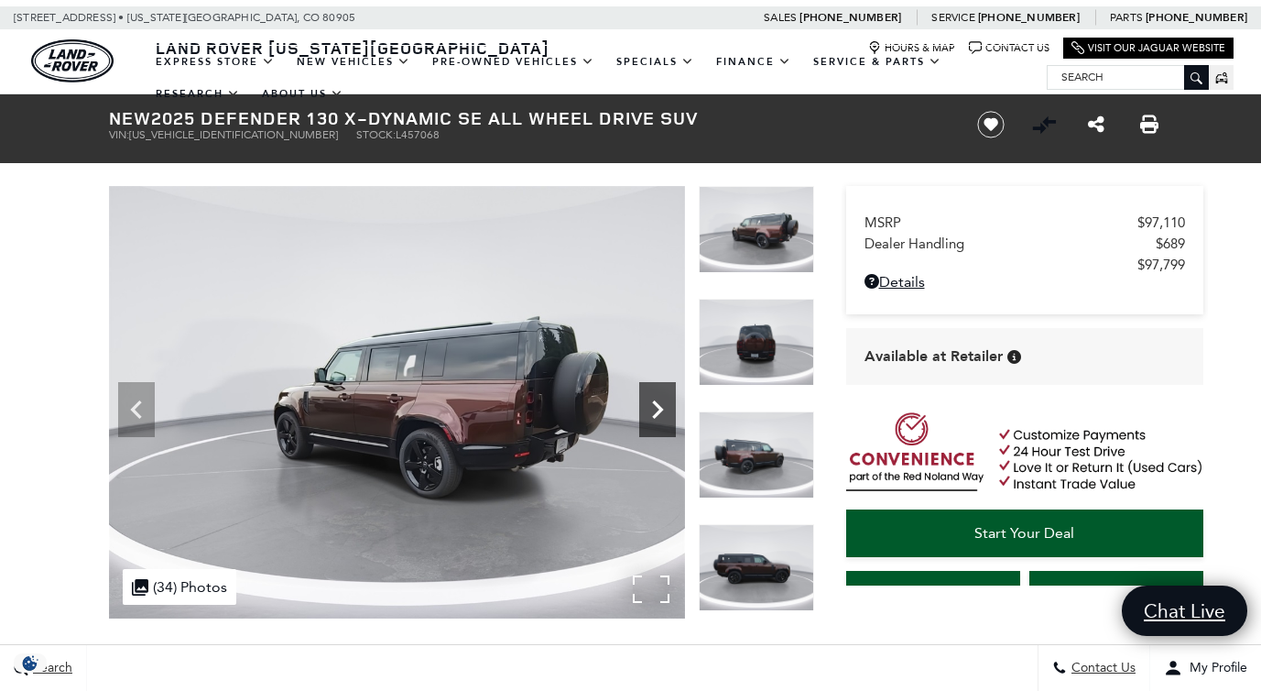
click at [654, 413] on icon "Next" at bounding box center [657, 409] width 37 height 37
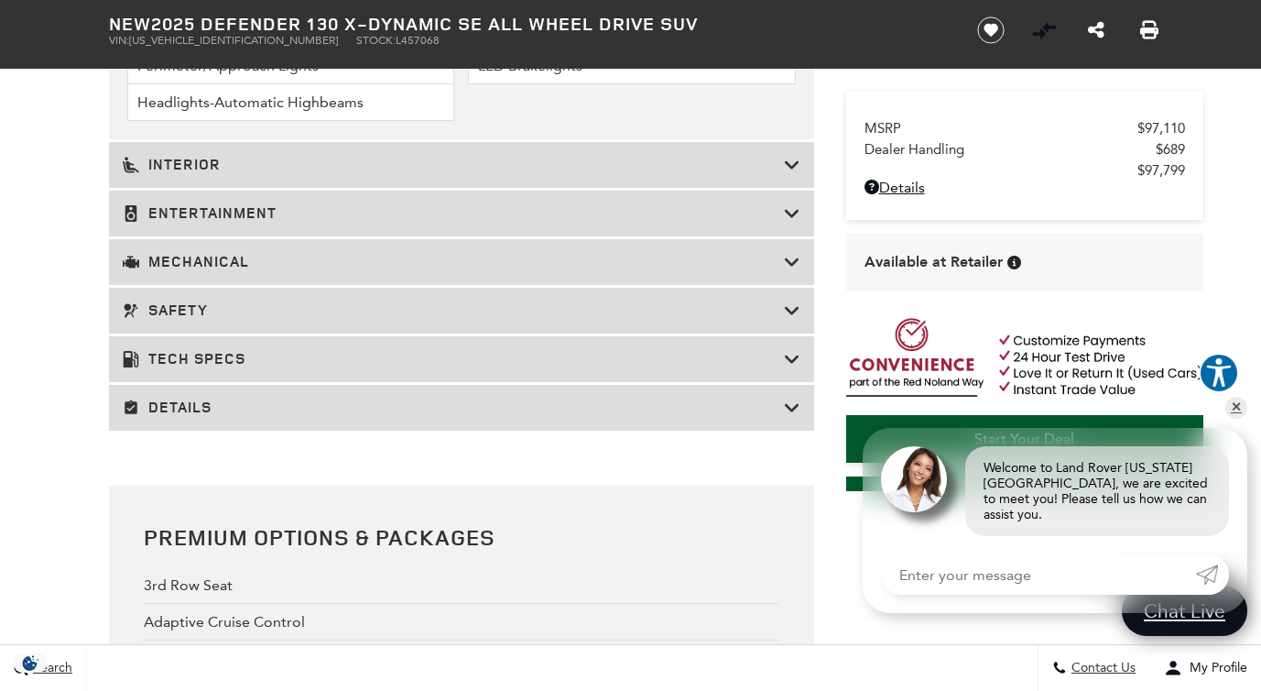
scroll to position [3226, 0]
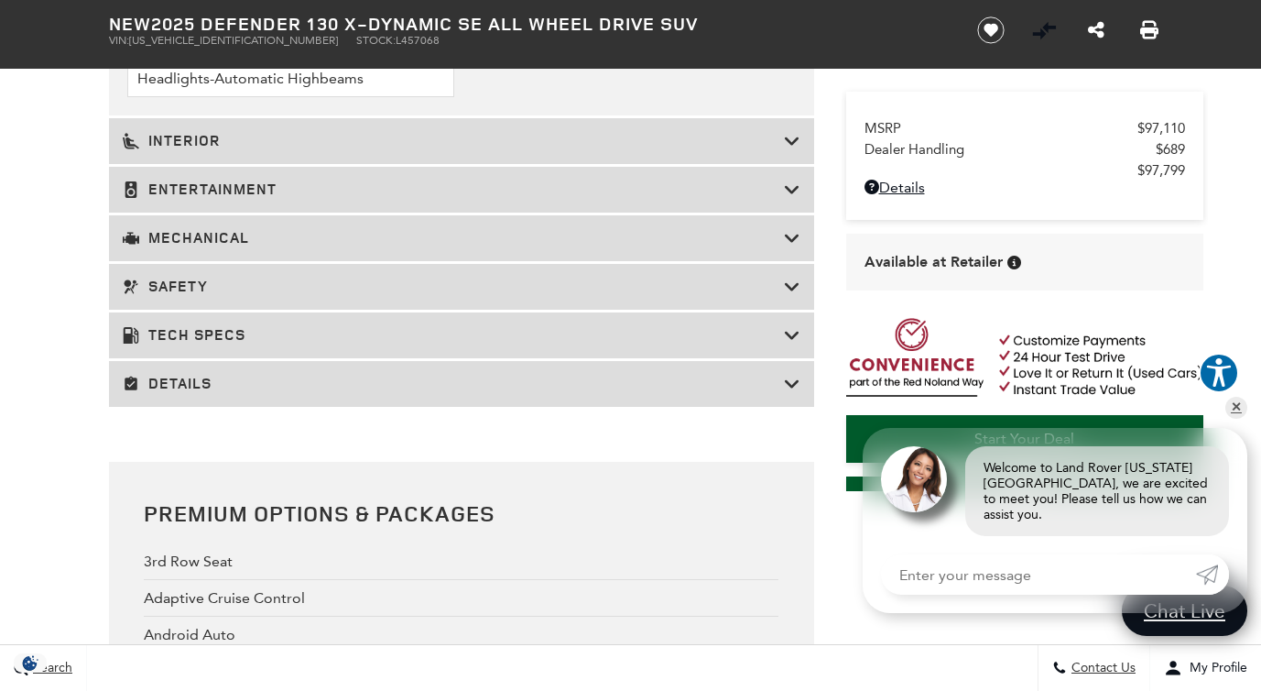
click at [660, 385] on div "Details" at bounding box center [461, 384] width 705 height 46
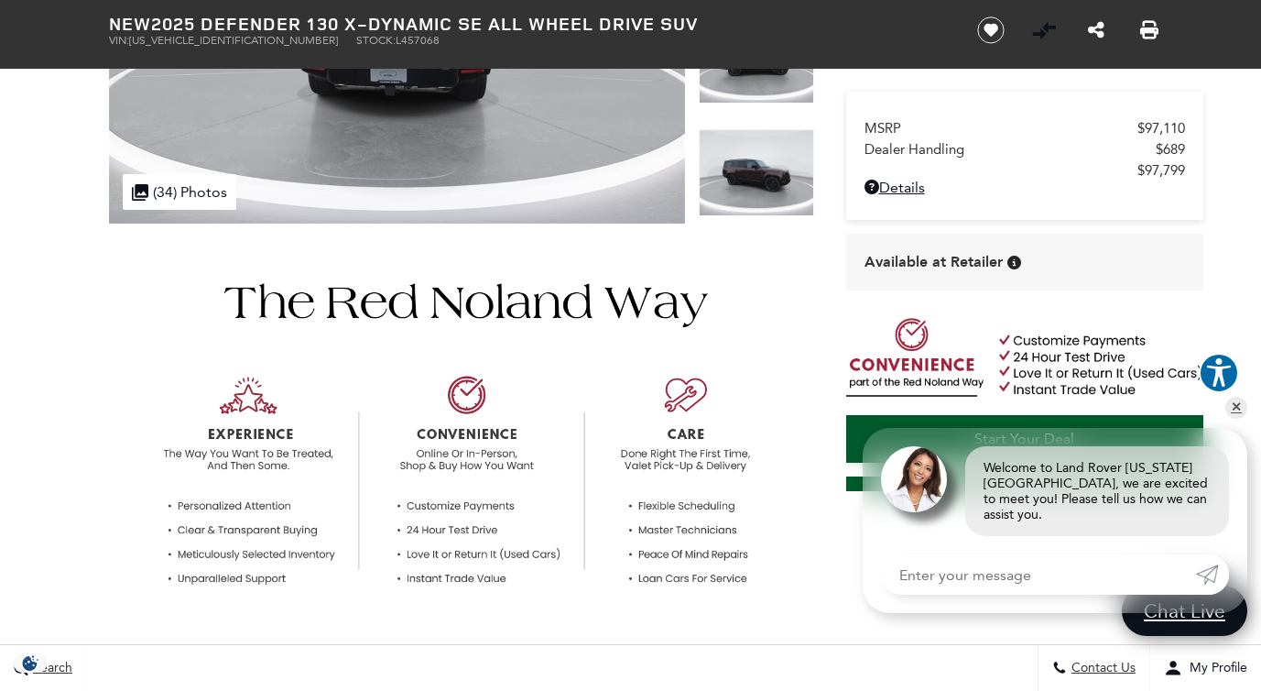
scroll to position [32, 0]
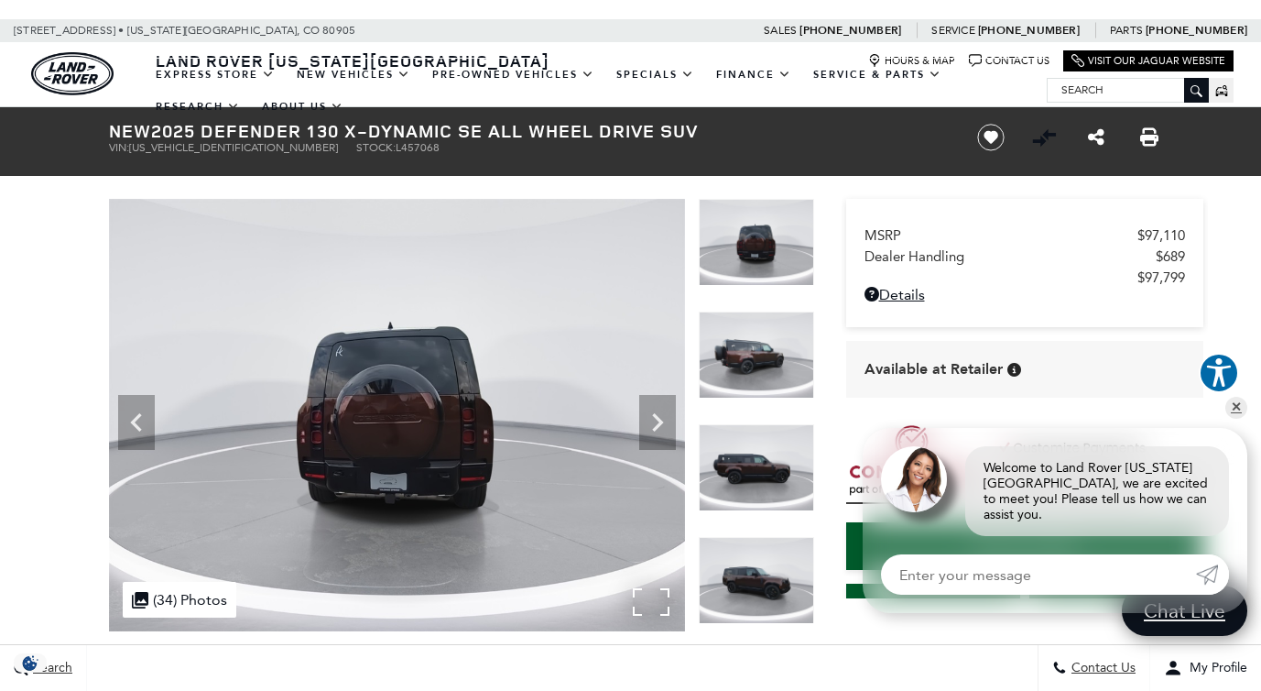
click at [202, 594] on div ".cls-1, .cls-3 { fill: #c50033; } .cls-1 { clip-rule: evenodd; } .cls-2 { clip-…" at bounding box center [180, 600] width 114 height 36
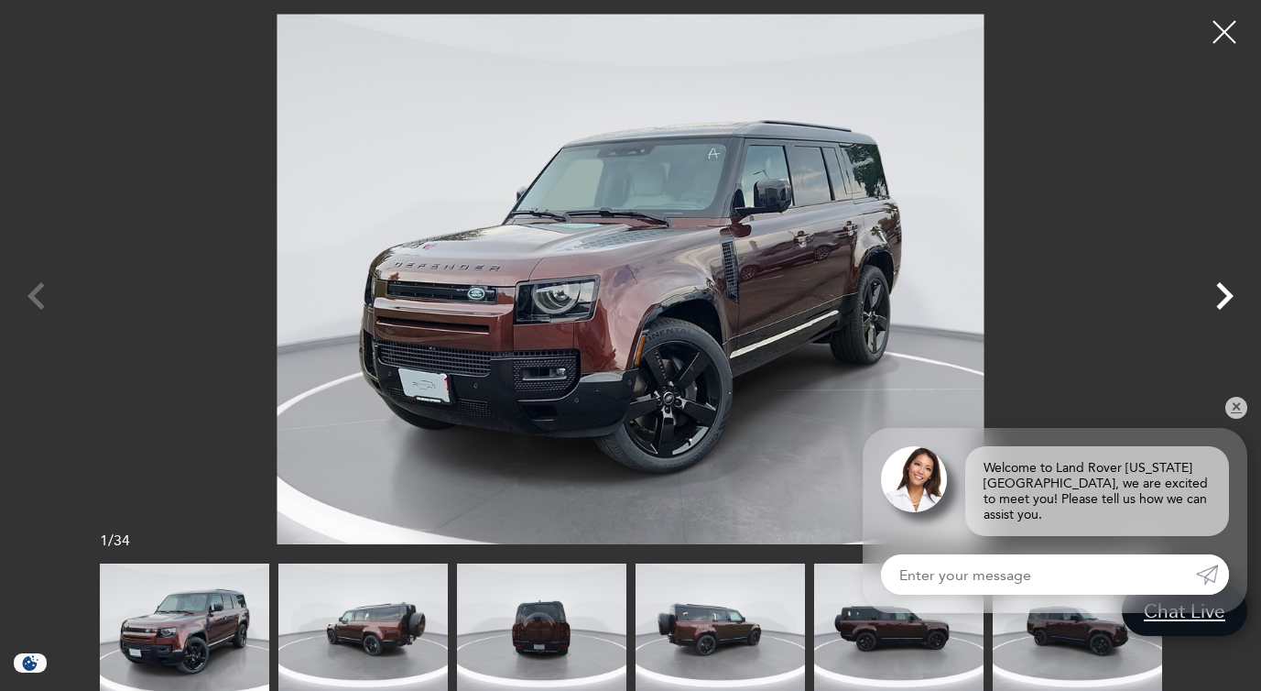
click at [1230, 291] on icon "Next" at bounding box center [1224, 295] width 17 height 27
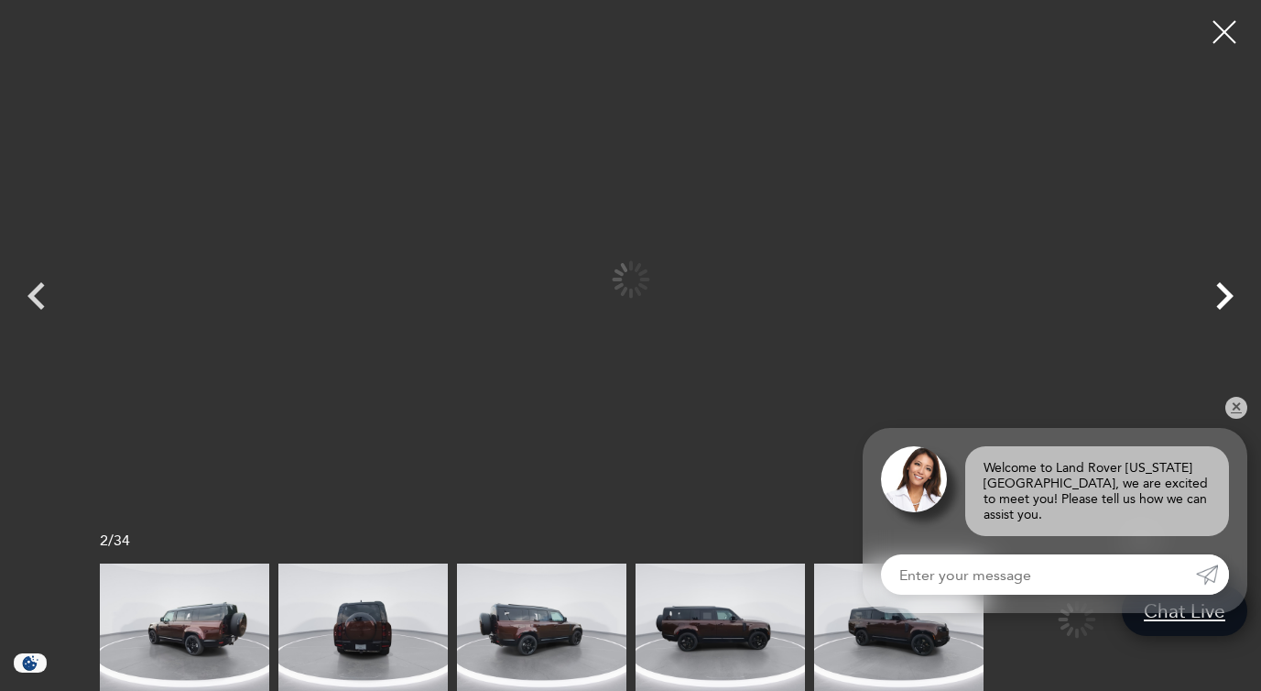
click at [1230, 291] on icon "Next" at bounding box center [1224, 295] width 17 height 27
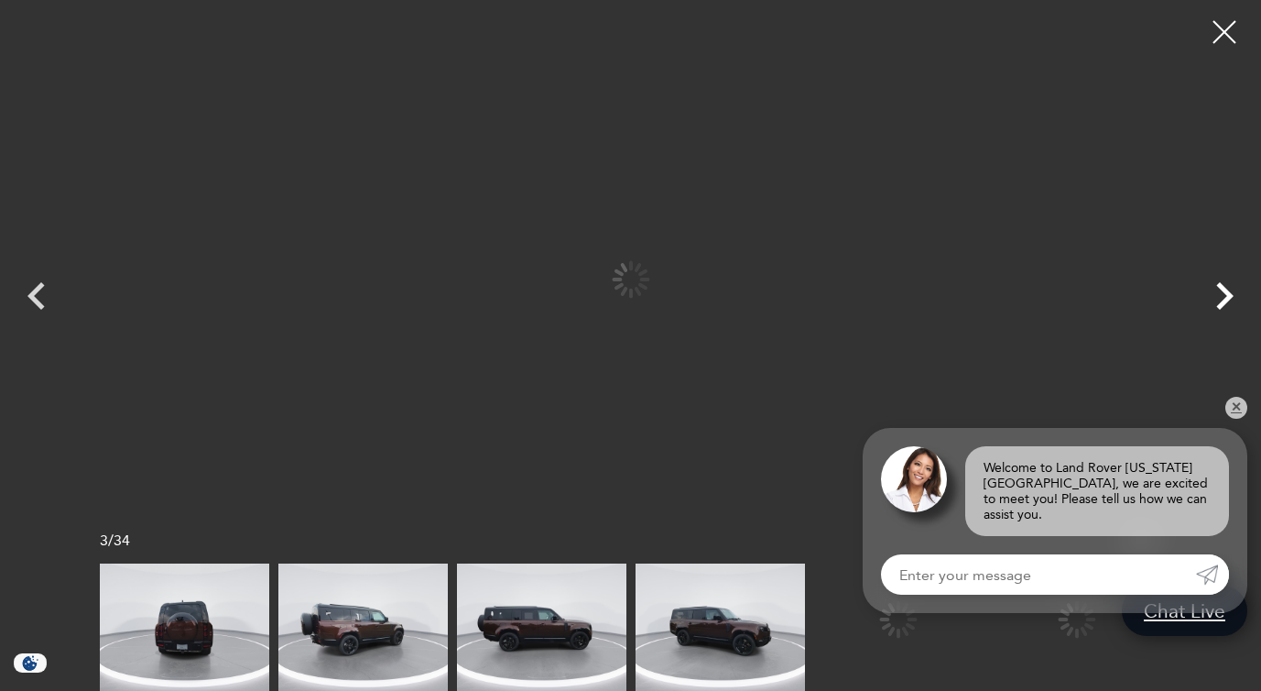
click at [1230, 291] on icon "Next" at bounding box center [1224, 295] width 17 height 27
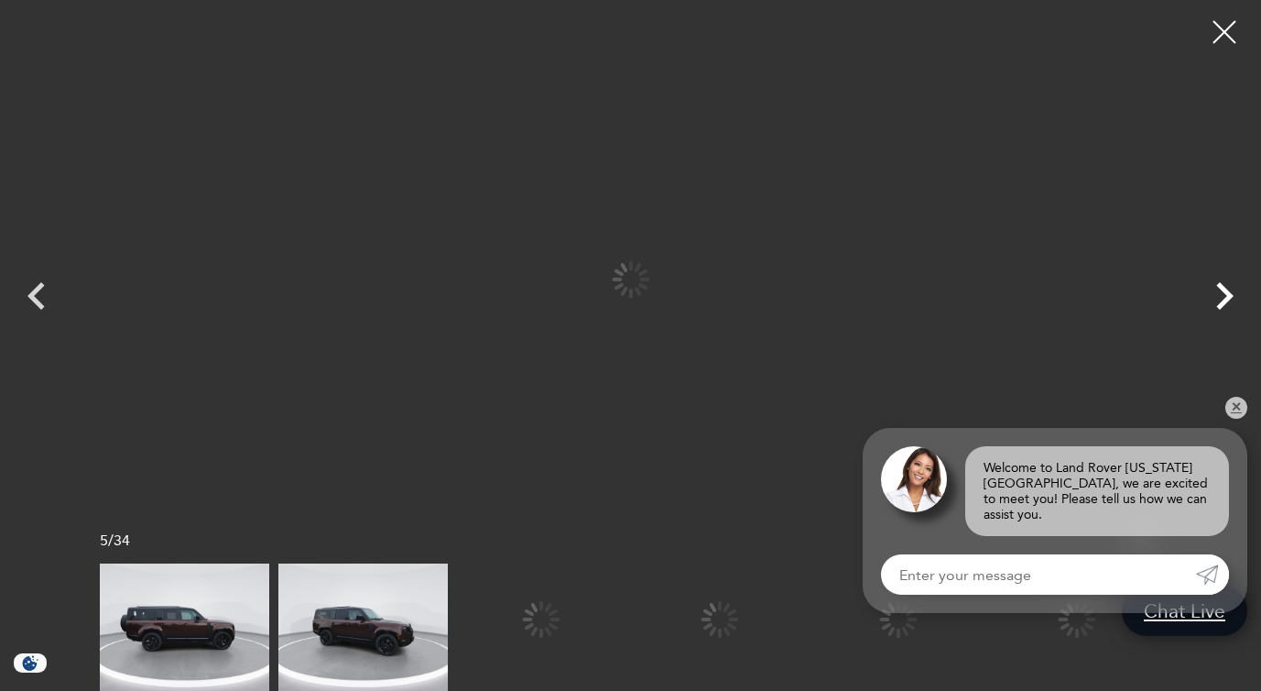
click at [1230, 291] on icon "Next" at bounding box center [1224, 295] width 17 height 27
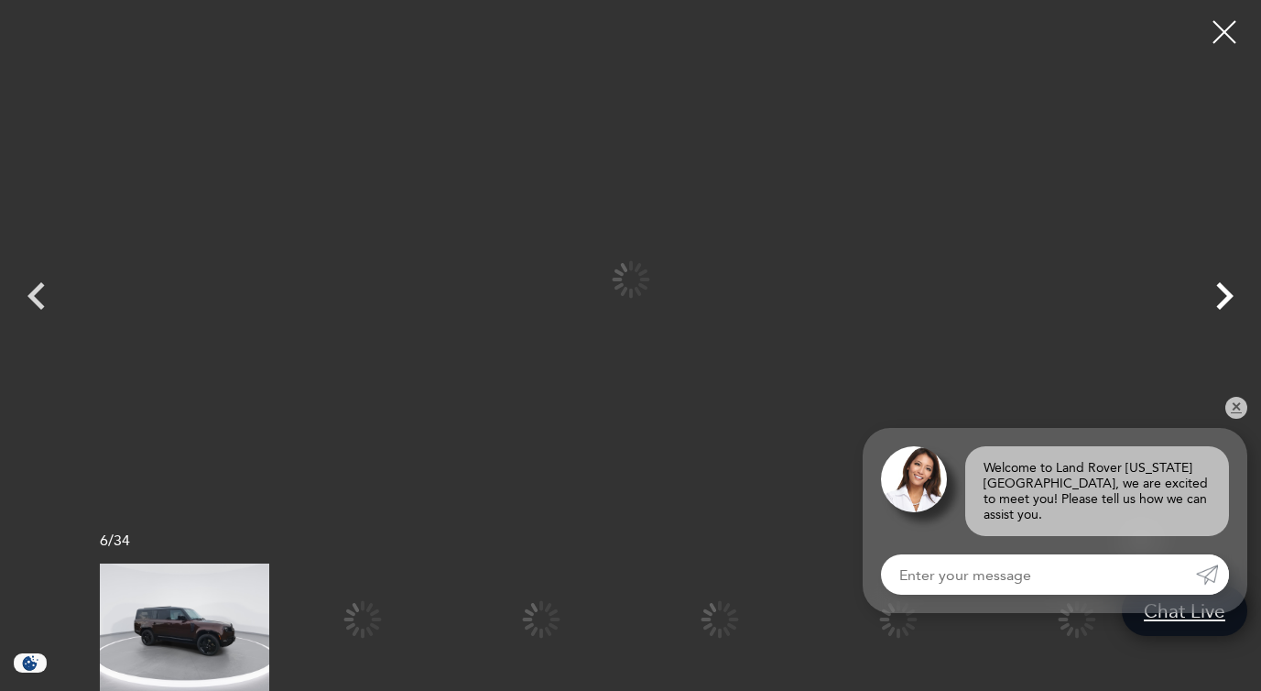
click at [1230, 291] on icon "Next" at bounding box center [1224, 295] width 17 height 27
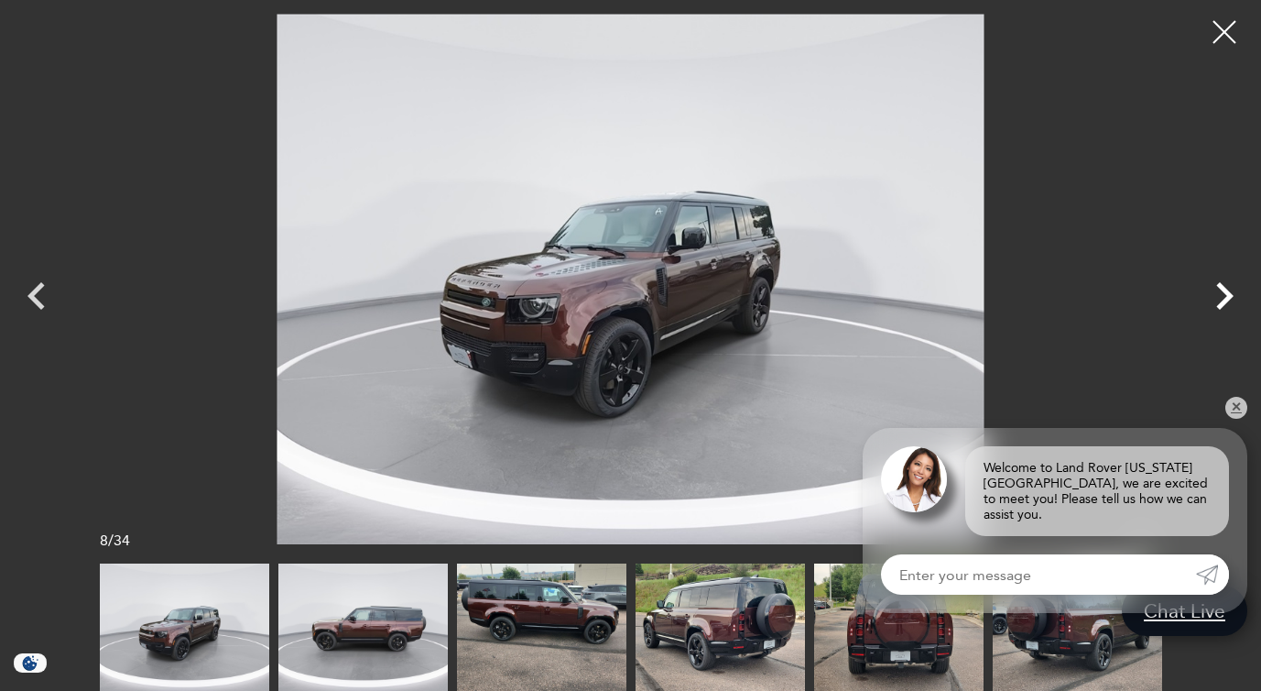
click at [1230, 291] on icon "Next" at bounding box center [1224, 295] width 17 height 27
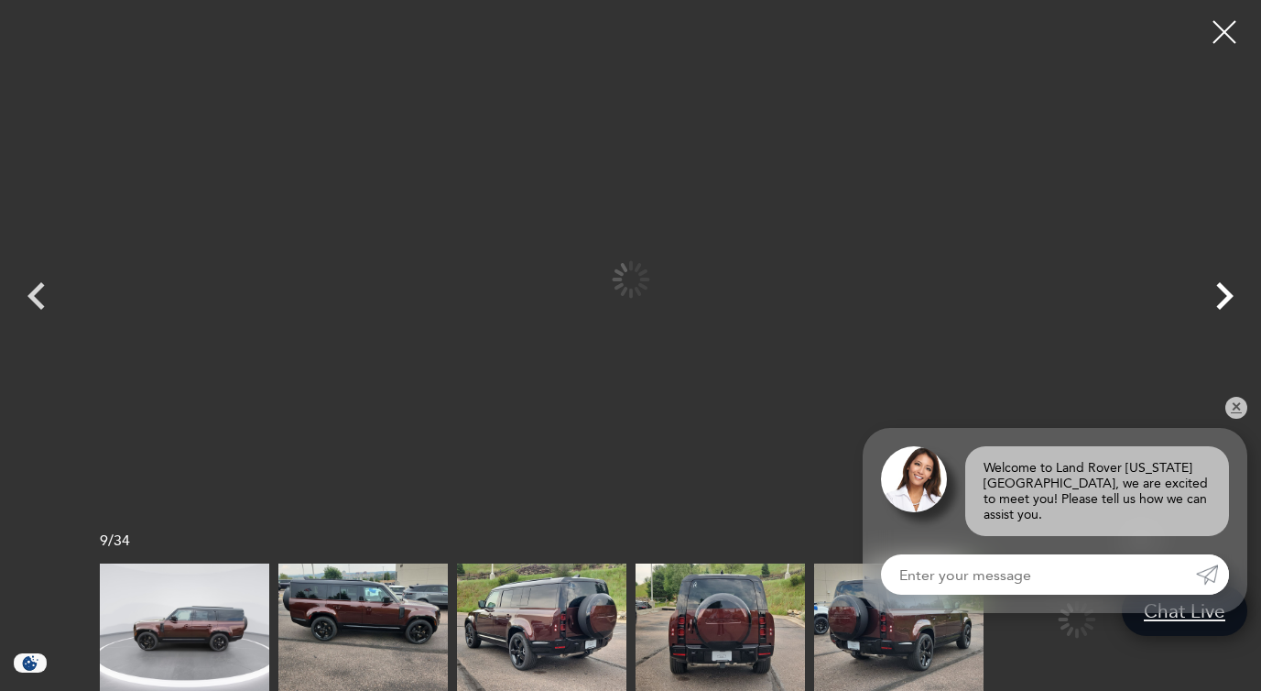
click at [1230, 291] on icon "Next" at bounding box center [1224, 295] width 17 height 27
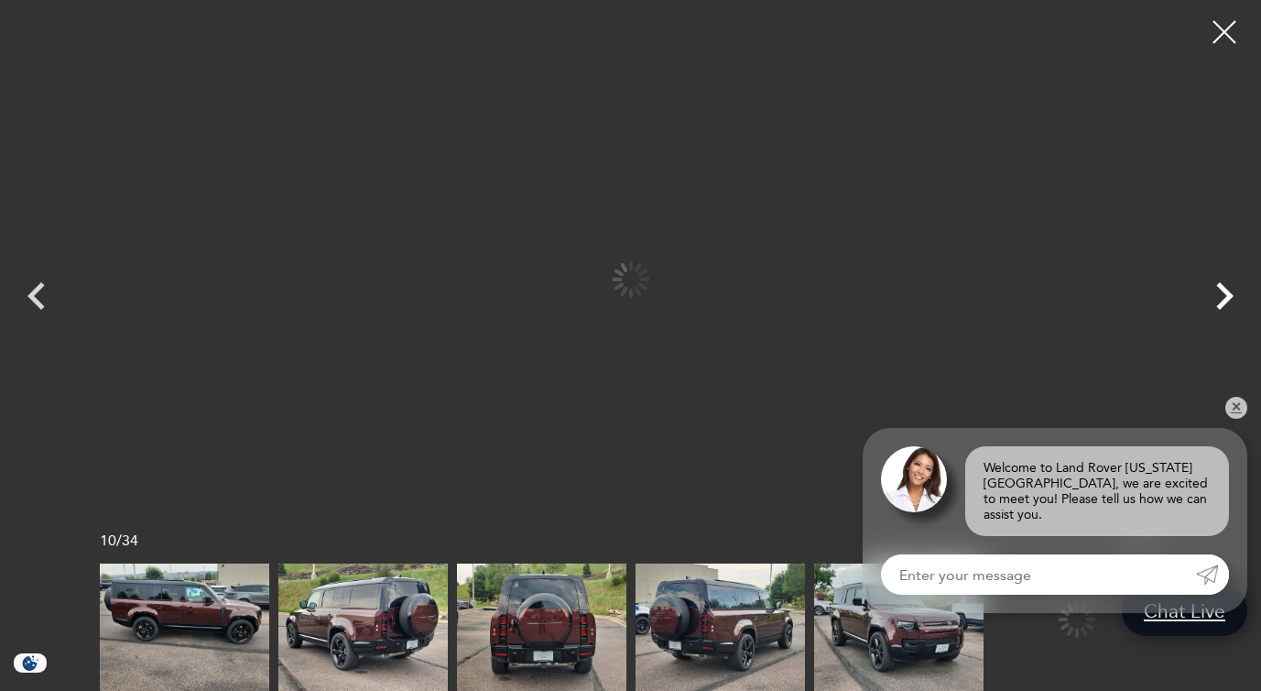
click at [1230, 291] on icon "Next" at bounding box center [1224, 295] width 17 height 27
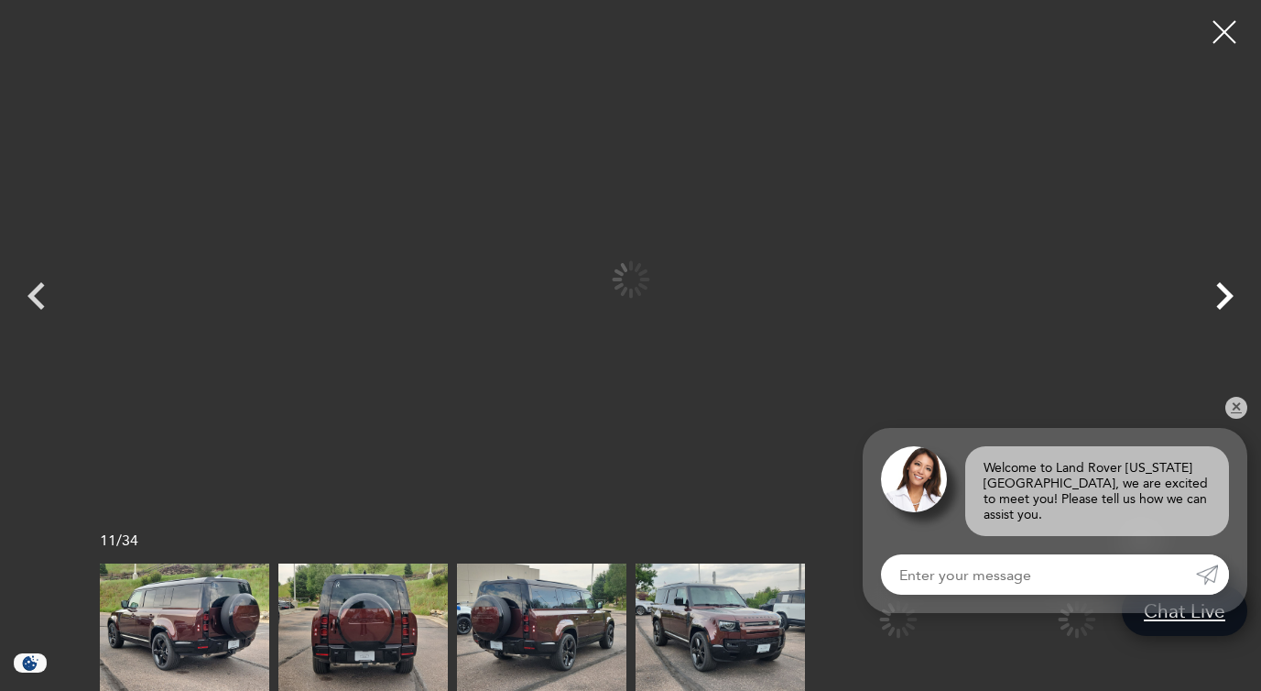
click at [1230, 291] on icon "Next" at bounding box center [1224, 295] width 17 height 27
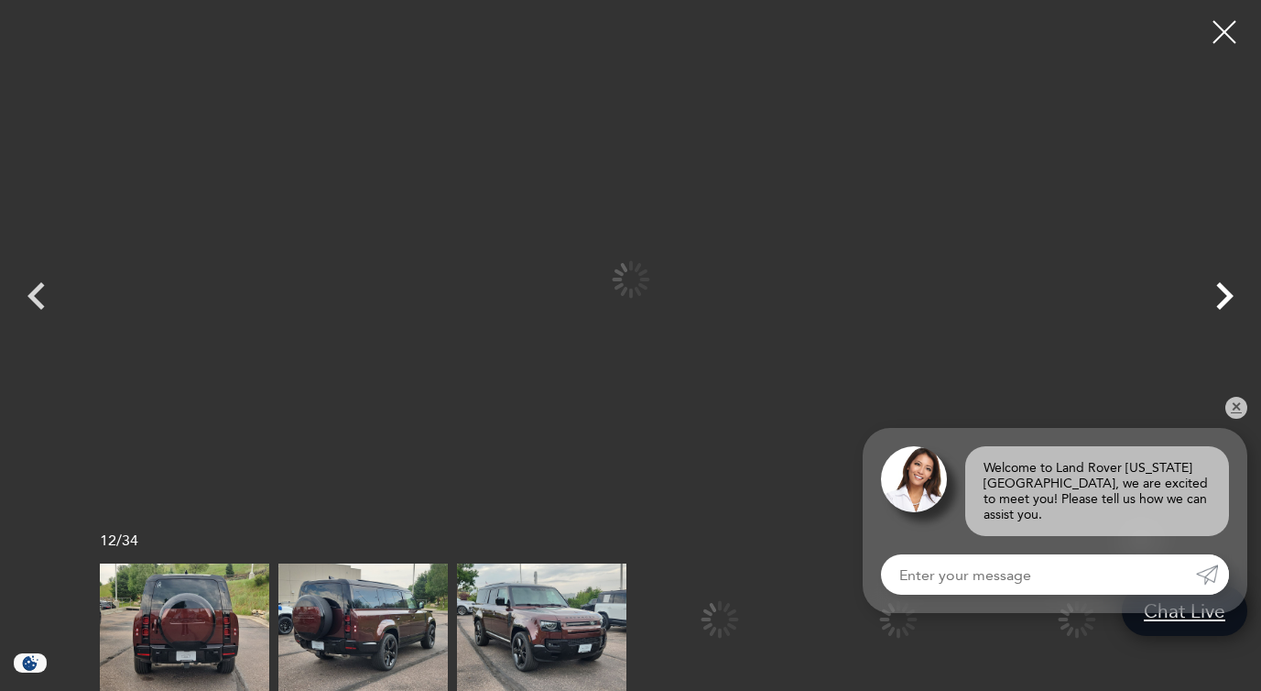
click at [1230, 291] on icon "Next" at bounding box center [1224, 295] width 17 height 27
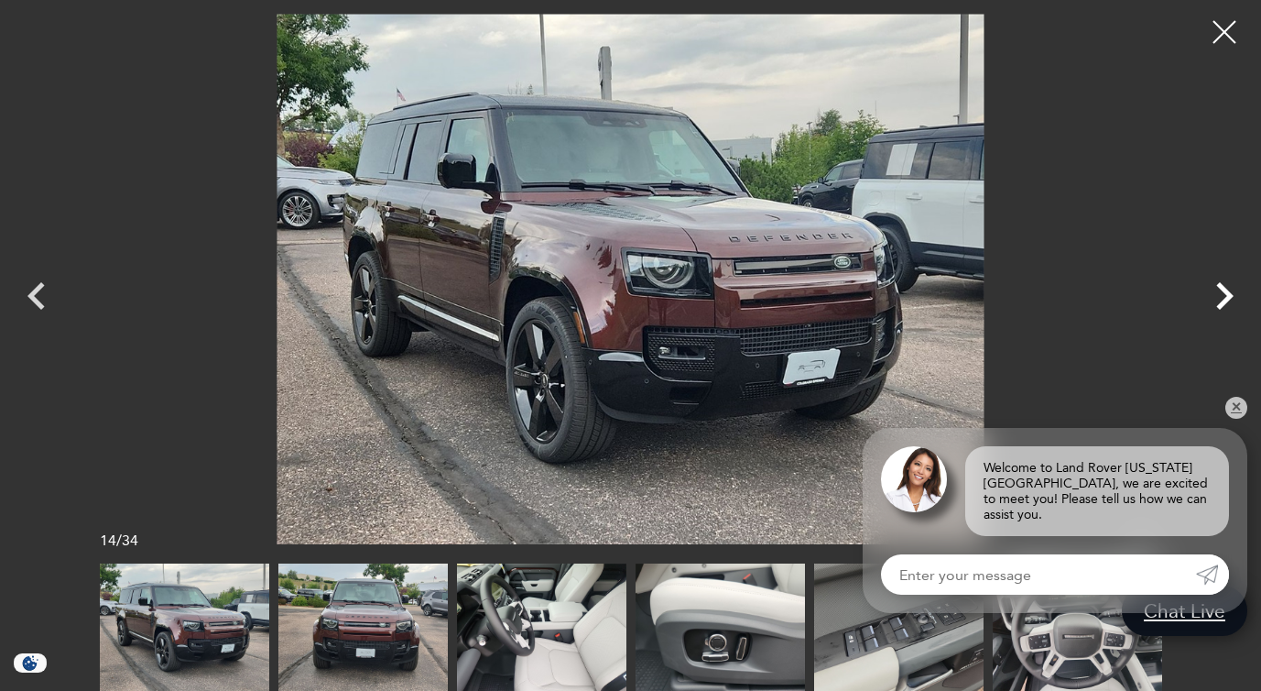
click at [1230, 291] on icon "Next" at bounding box center [1224, 295] width 17 height 27
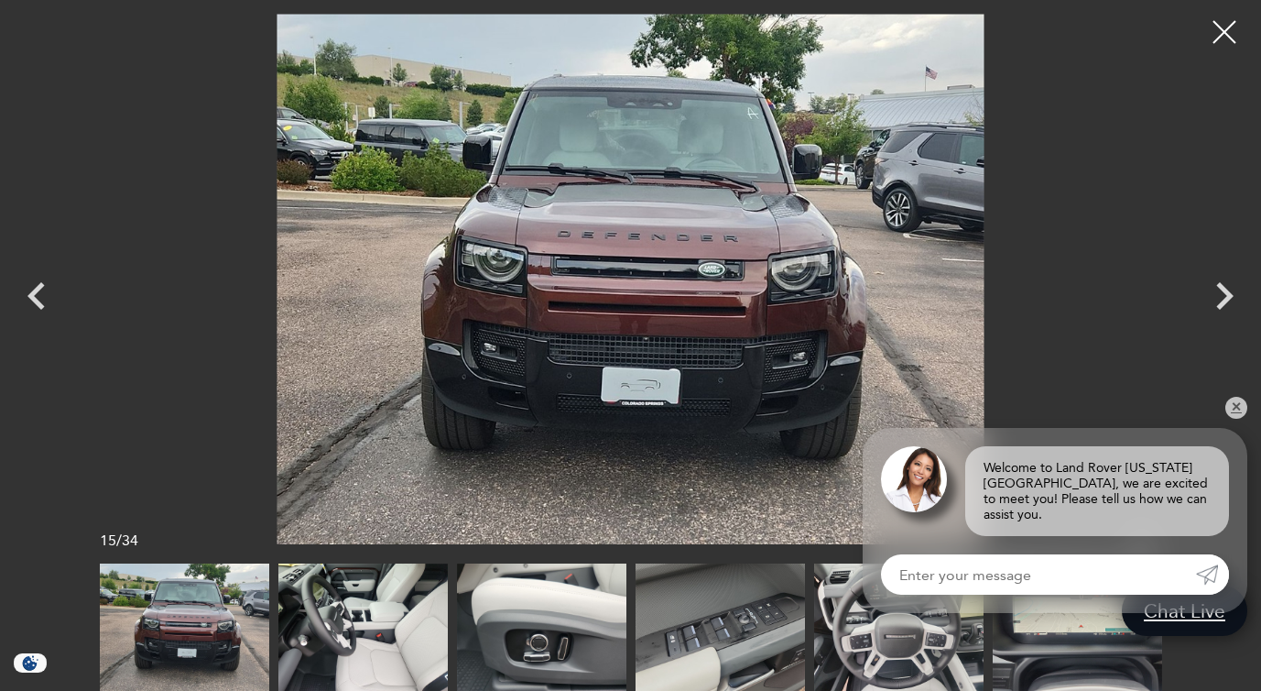
click at [600, 640] on img at bounding box center [541, 626] width 169 height 127
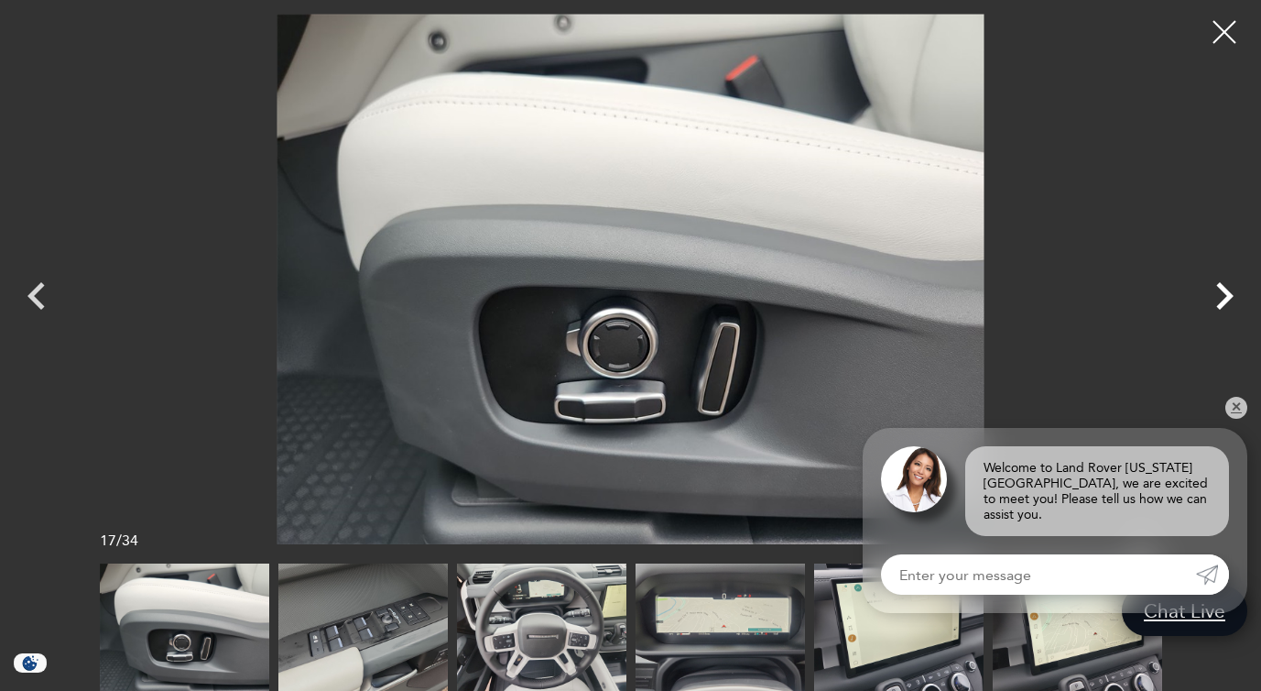
click at [1227, 294] on icon "Next" at bounding box center [1224, 295] width 17 height 27
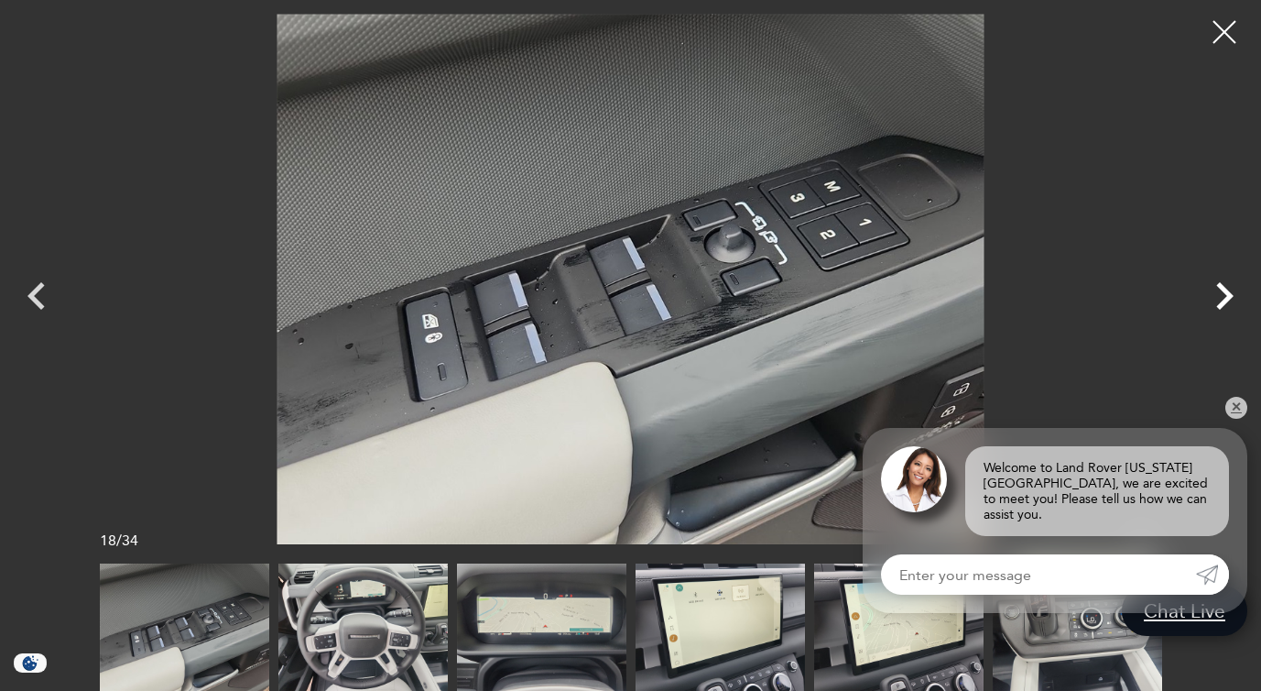
click at [1227, 294] on icon "Next" at bounding box center [1224, 295] width 17 height 27
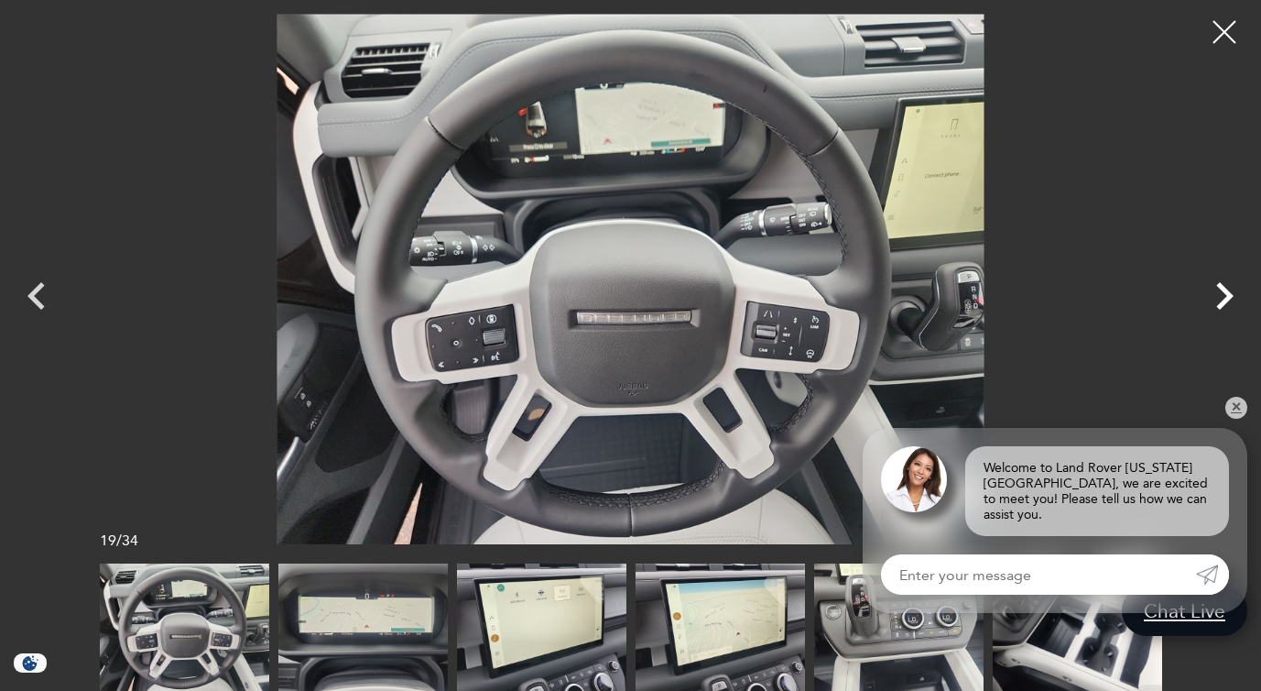
click at [1227, 294] on icon "Next" at bounding box center [1224, 295] width 17 height 27
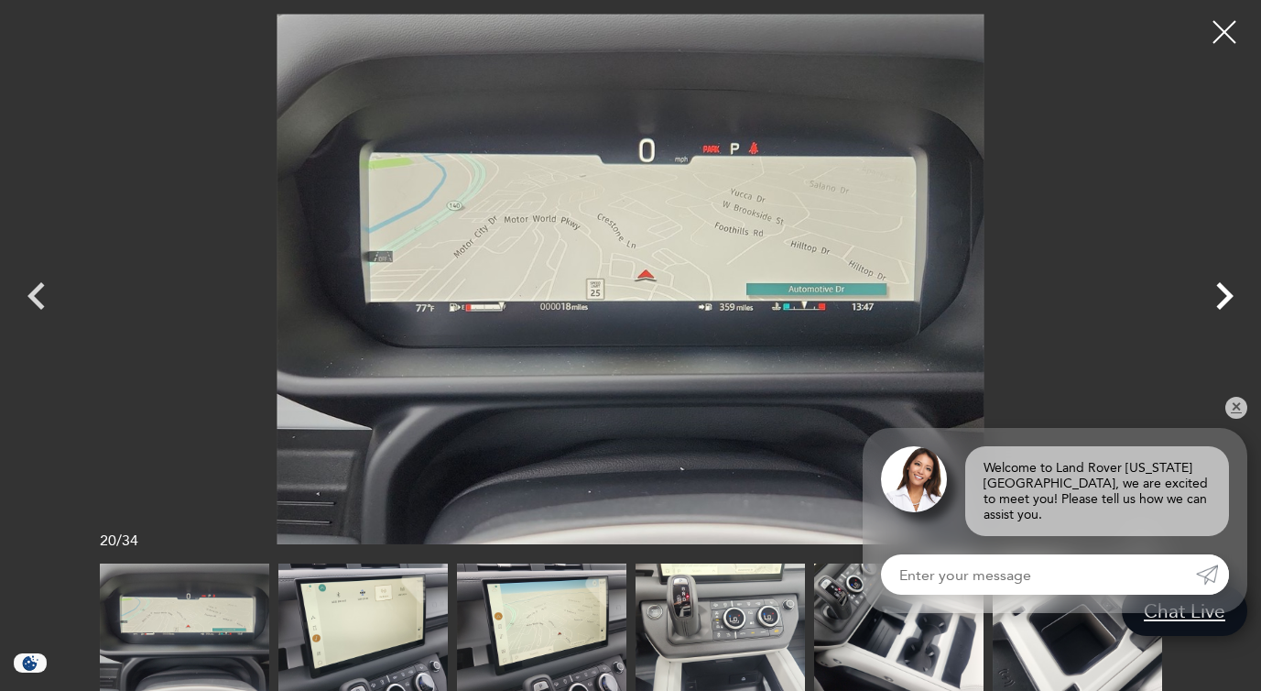
click at [1227, 294] on icon "Next" at bounding box center [1224, 295] width 17 height 27
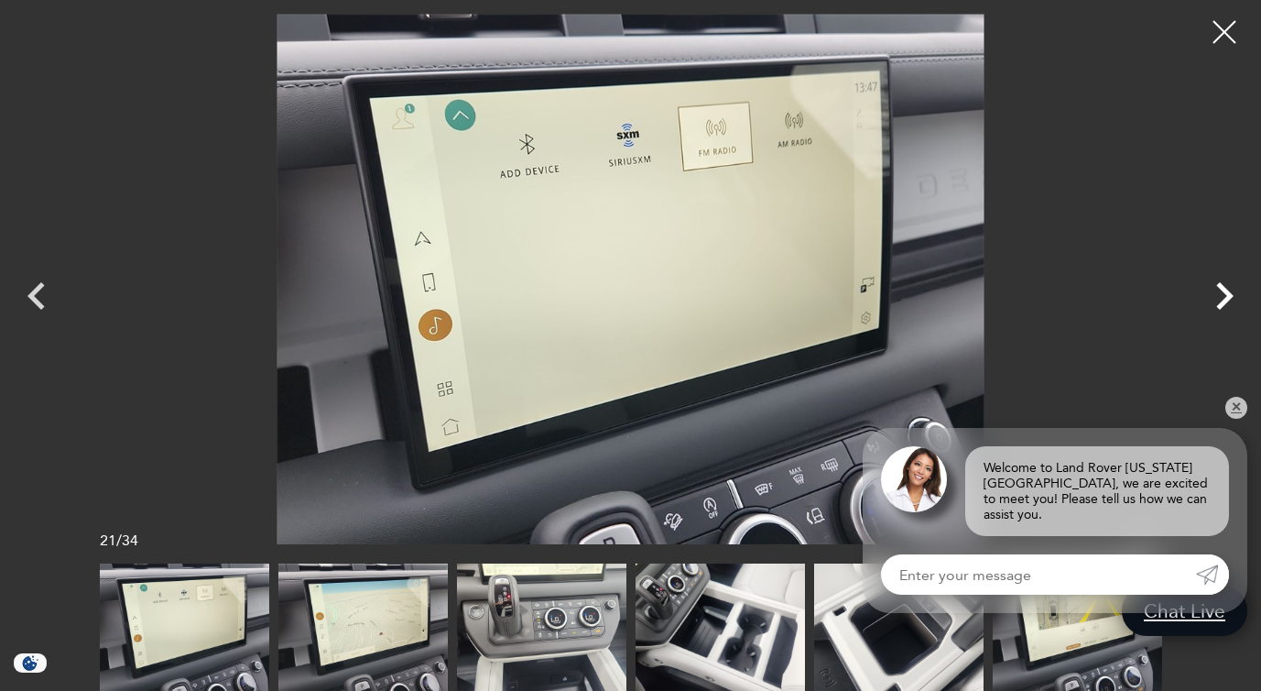
click at [1227, 294] on icon "Next" at bounding box center [1224, 295] width 17 height 27
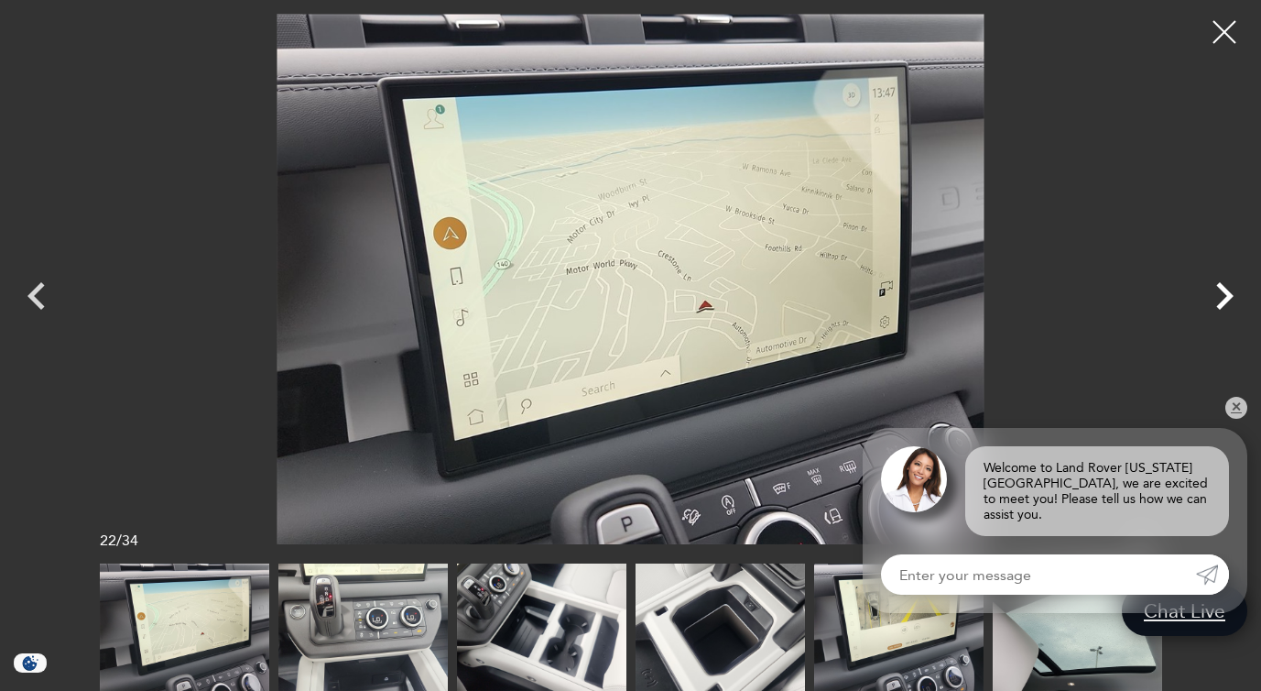
click at [1227, 294] on icon "Next" at bounding box center [1224, 295] width 17 height 27
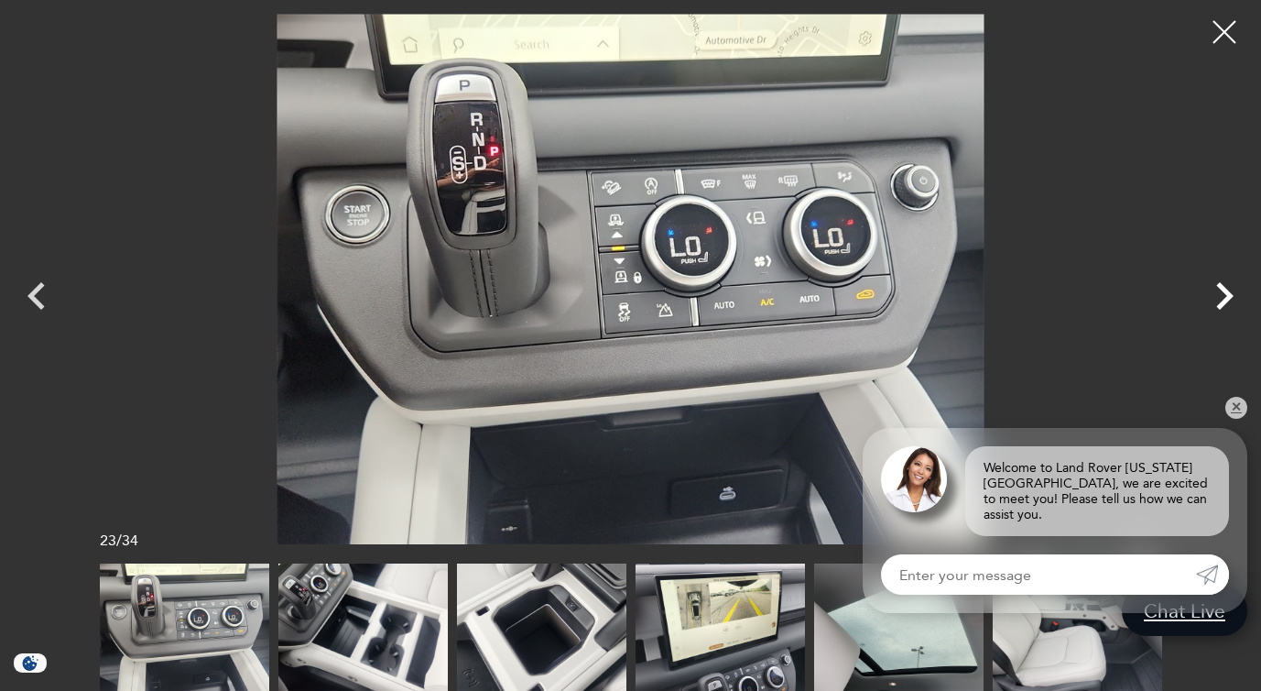
click at [1227, 294] on icon "Next" at bounding box center [1224, 295] width 17 height 27
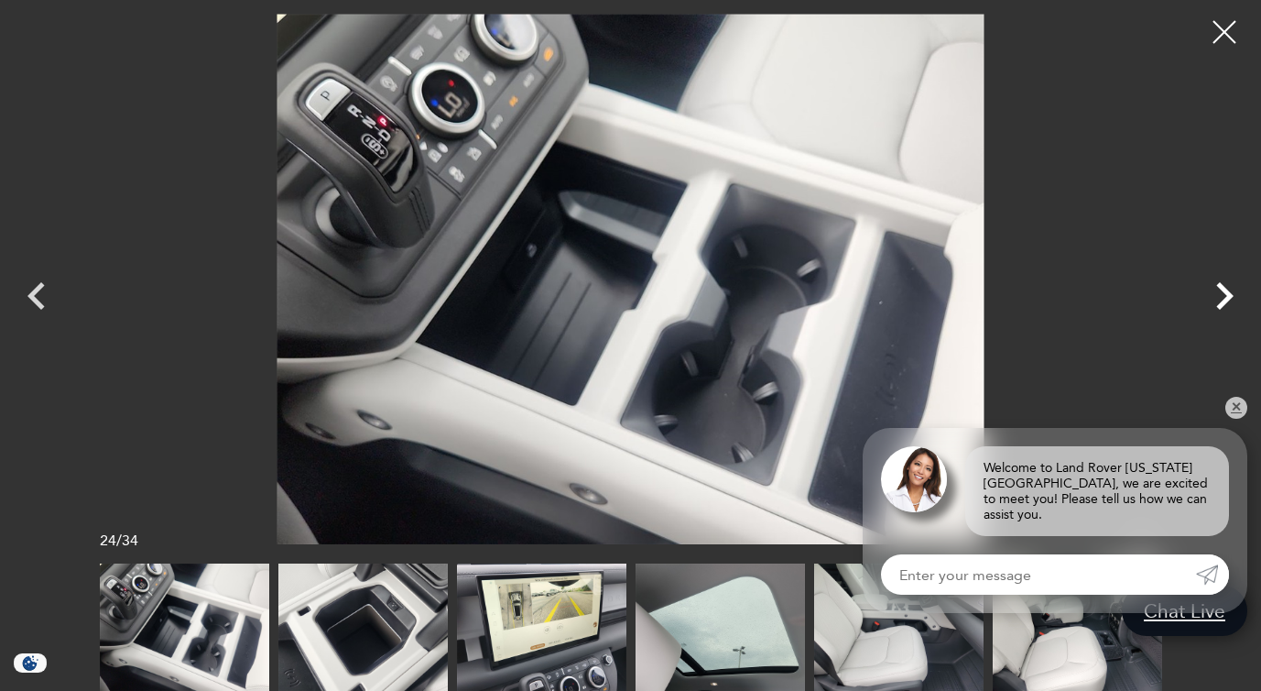
click at [1227, 294] on icon "Next" at bounding box center [1224, 295] width 17 height 27
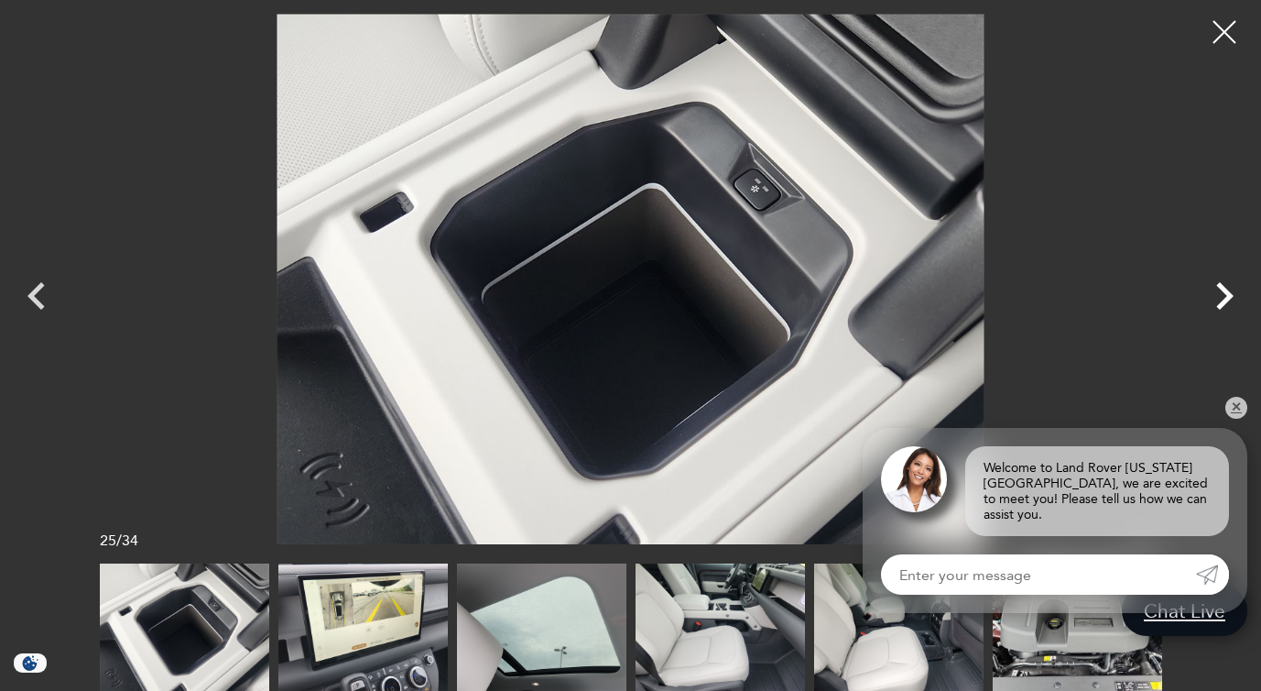
click at [1227, 294] on icon "Next" at bounding box center [1224, 295] width 17 height 27
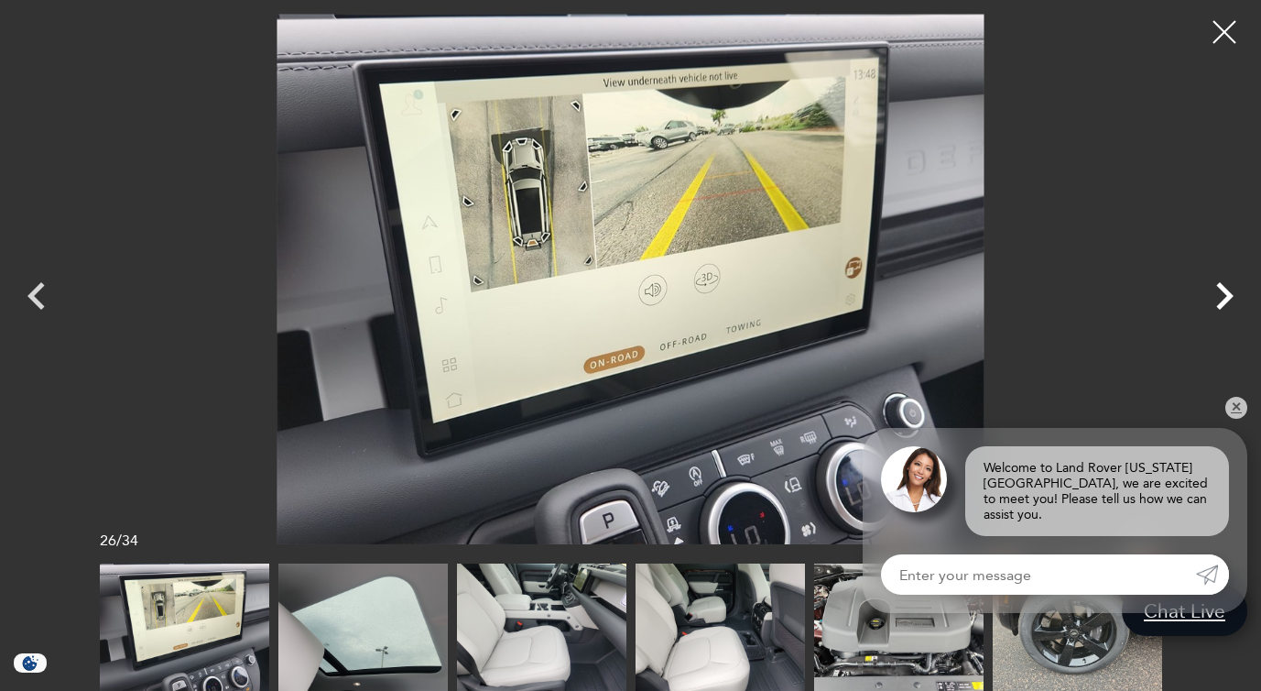
click at [1227, 294] on icon "Next" at bounding box center [1224, 295] width 17 height 27
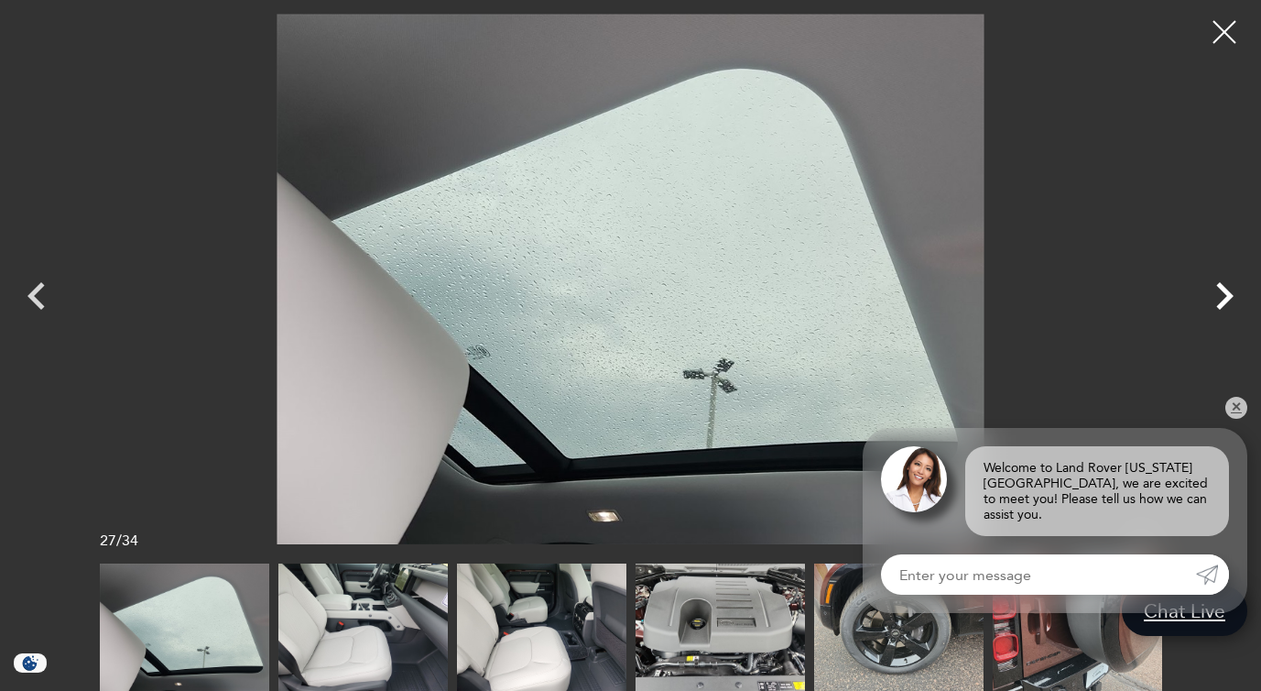
click at [1227, 294] on icon "Next" at bounding box center [1224, 295] width 17 height 27
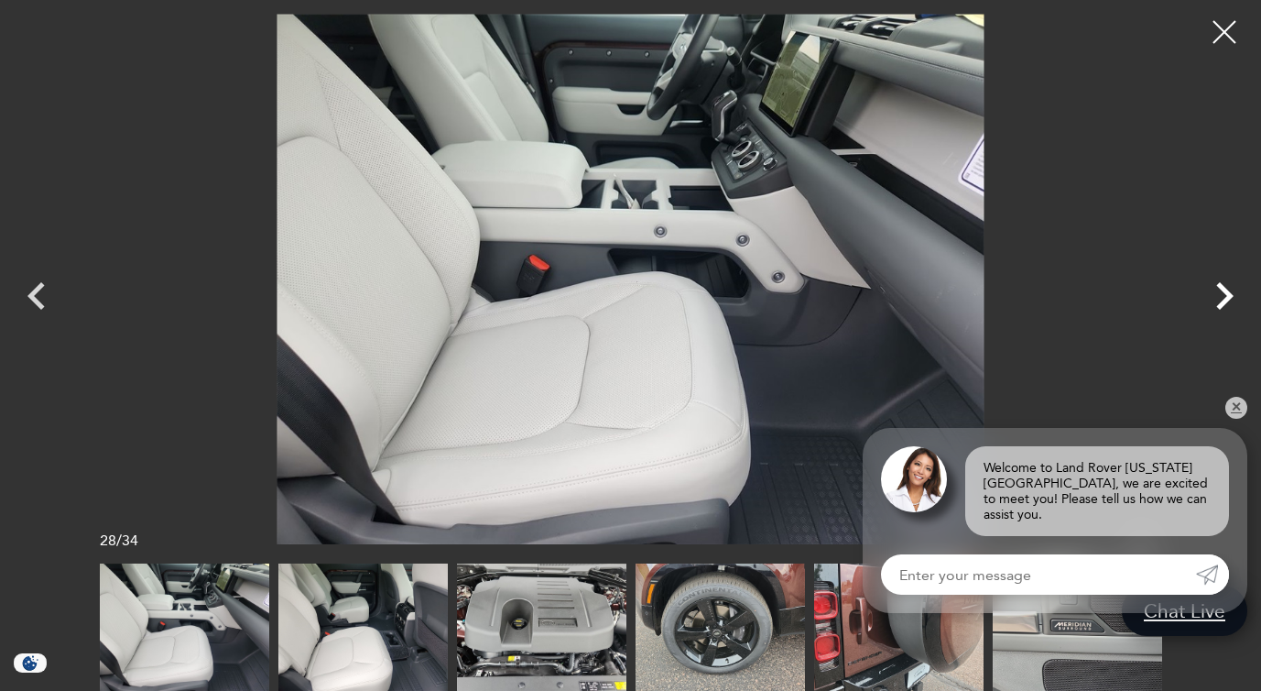
click at [1227, 294] on icon "Next" at bounding box center [1224, 295] width 17 height 27
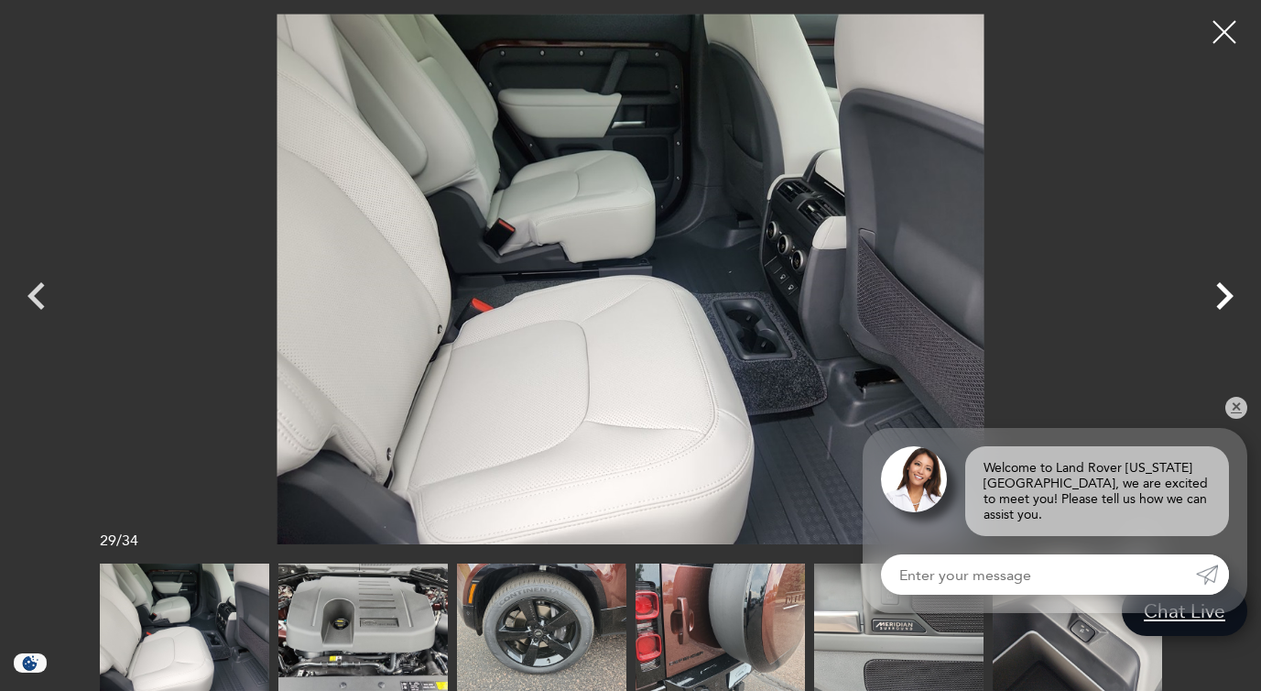
click at [1227, 294] on icon "Next" at bounding box center [1224, 295] width 17 height 27
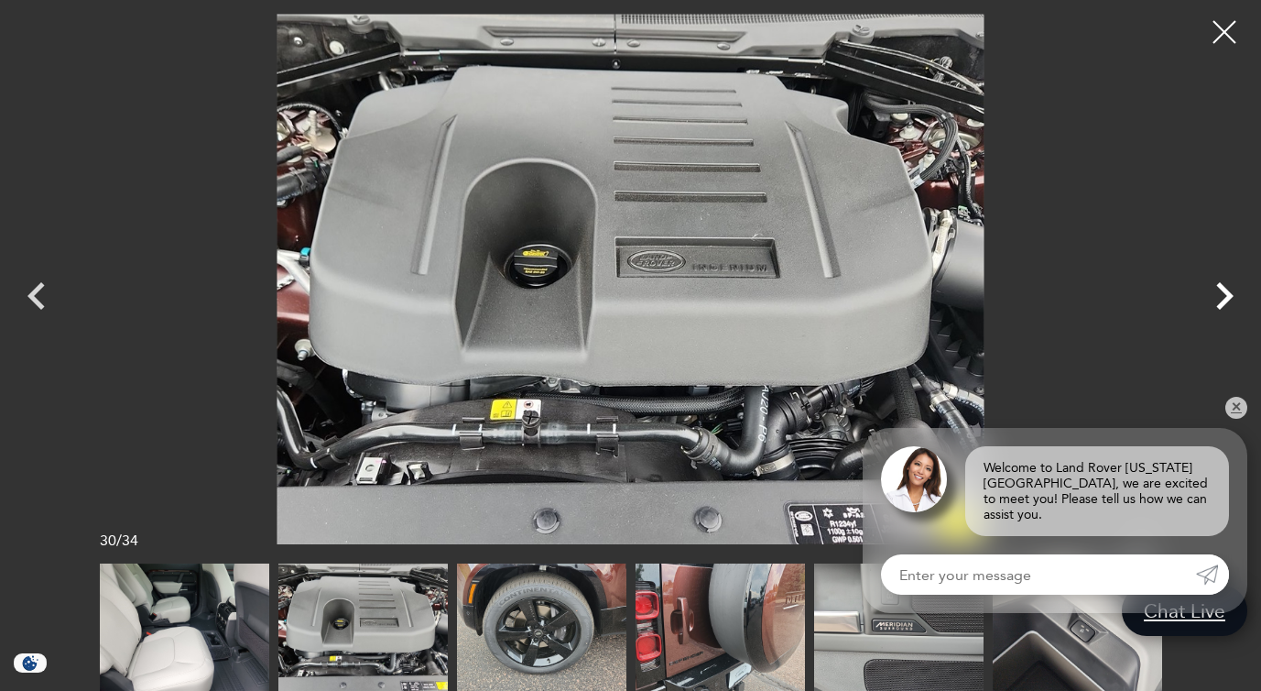
click at [1227, 294] on icon "Next" at bounding box center [1224, 295] width 17 height 27
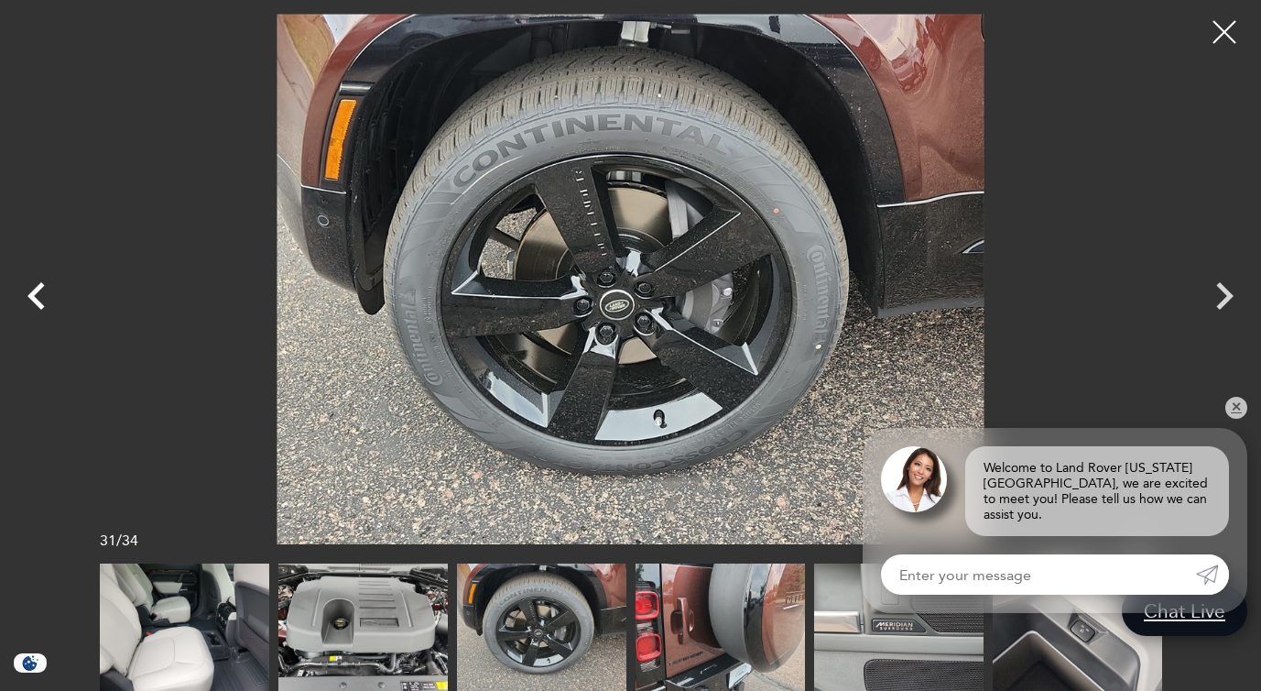
click at [34, 297] on icon "Previous" at bounding box center [35, 295] width 17 height 27
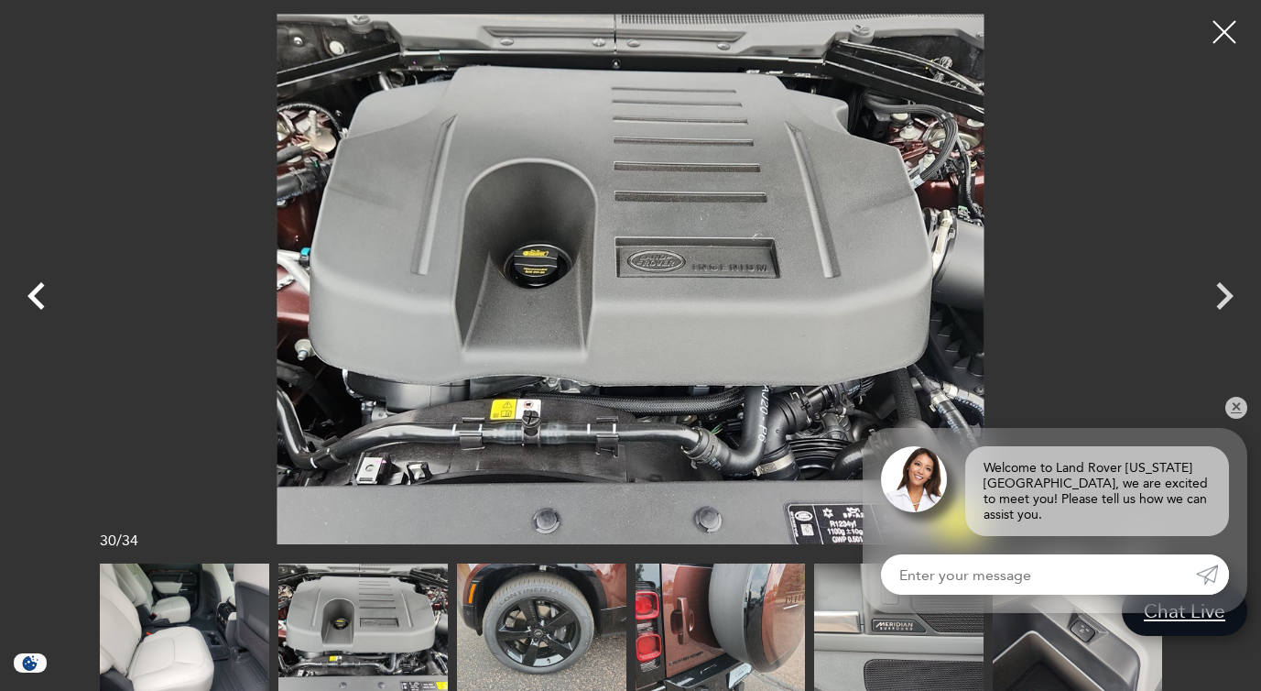
click at [34, 297] on icon "Previous" at bounding box center [35, 295] width 17 height 27
